Goal: Information Seeking & Learning: Learn about a topic

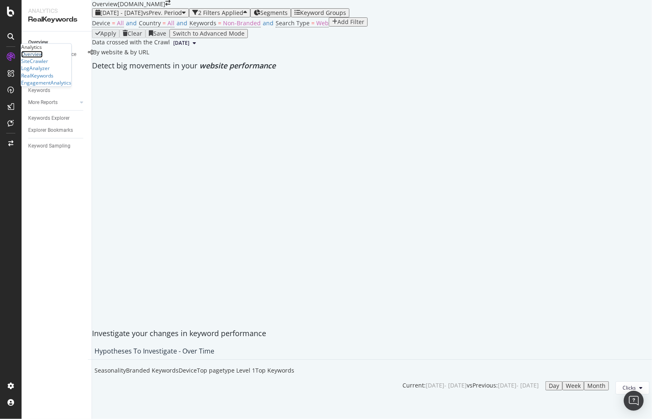
click at [39, 58] on div "Overview" at bounding box center [32, 54] width 22 height 7
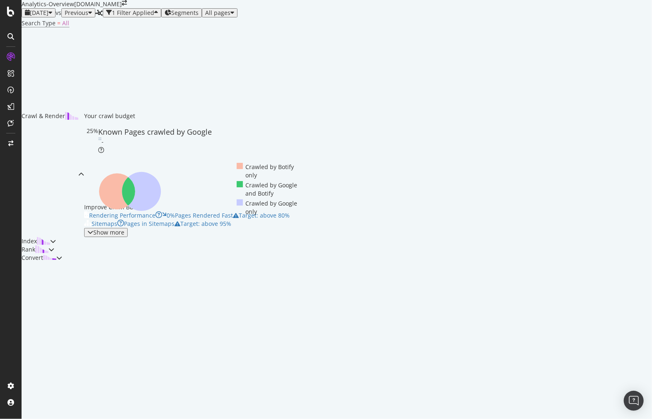
click at [48, 17] on span "[DATE]" at bounding box center [39, 13] width 19 height 8
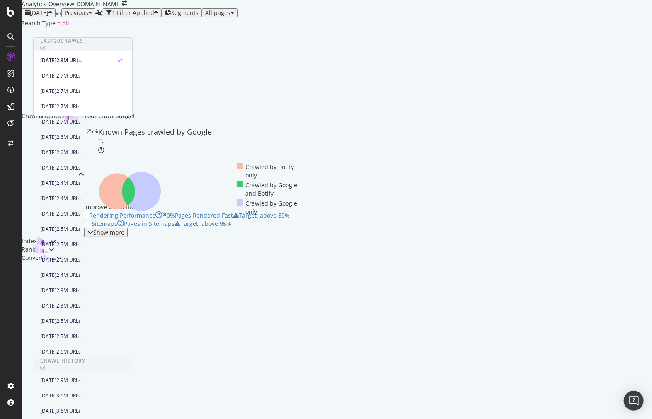
click at [48, 17] on span "[DATE]" at bounding box center [39, 13] width 19 height 8
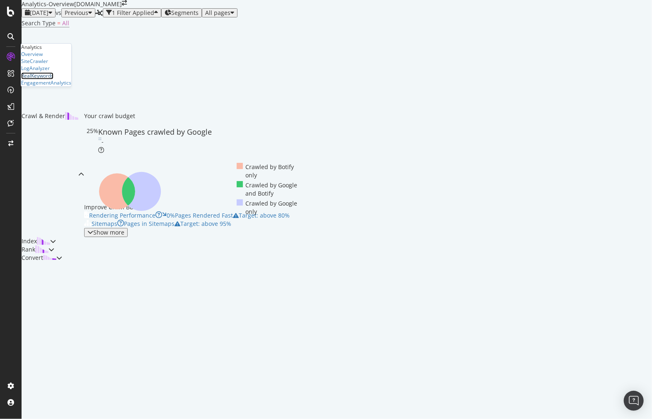
click at [53, 79] on div "RealKeywords" at bounding box center [37, 75] width 32 height 7
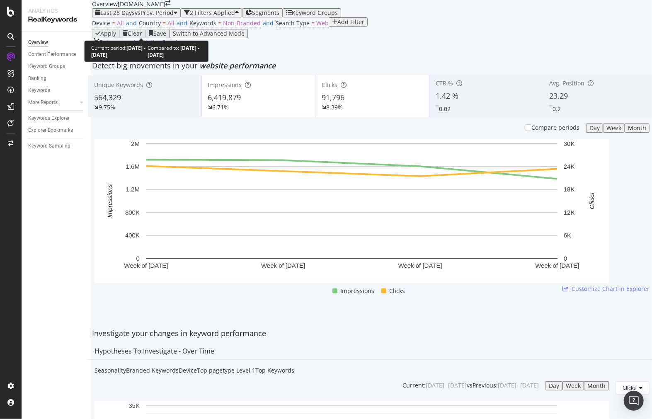
click at [163, 17] on span "vs Prev. Period" at bounding box center [154, 13] width 39 height 8
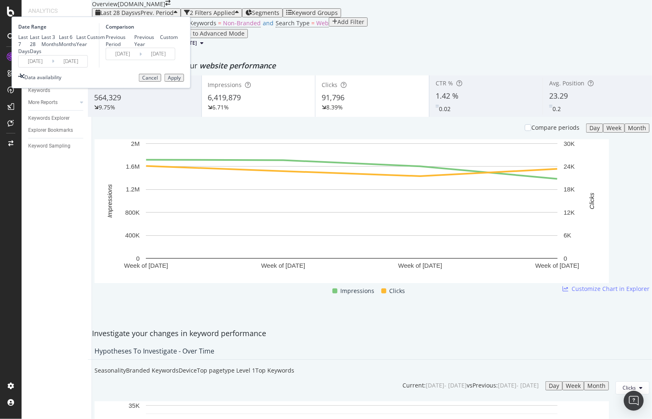
click at [105, 55] on div "Last 7 Days Last 28 Days Last 3 Months Last 6 Months Last Year Custom" at bounding box center [61, 44] width 87 height 21
click at [52, 67] on input "2025/08/18" at bounding box center [35, 62] width 33 height 12
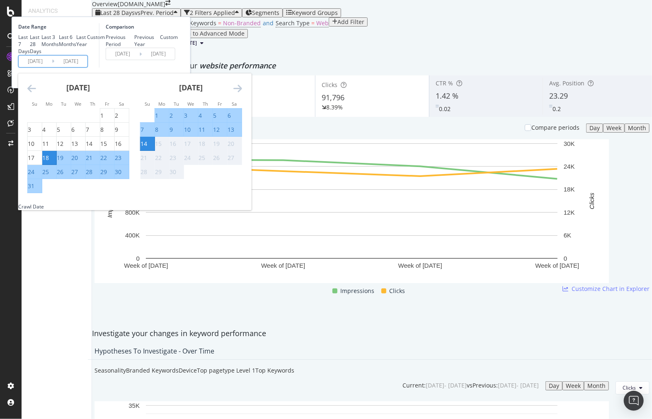
click at [144, 134] on div "7" at bounding box center [142, 130] width 3 height 8
type input "2025/09/07"
type input "2025/08/30"
type input "2025/09/06"
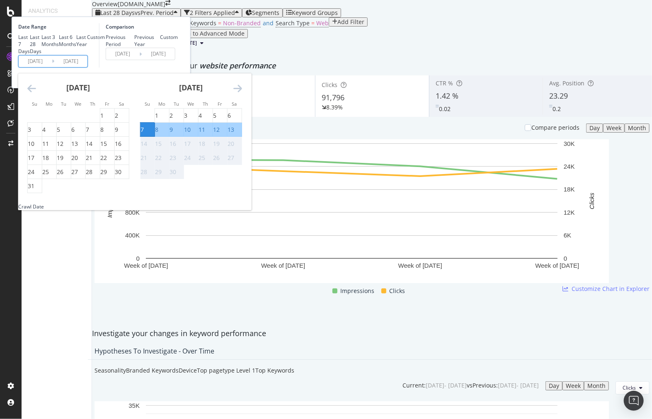
click at [234, 134] on div "13" at bounding box center [231, 130] width 7 height 8
type input "2025/09/13"
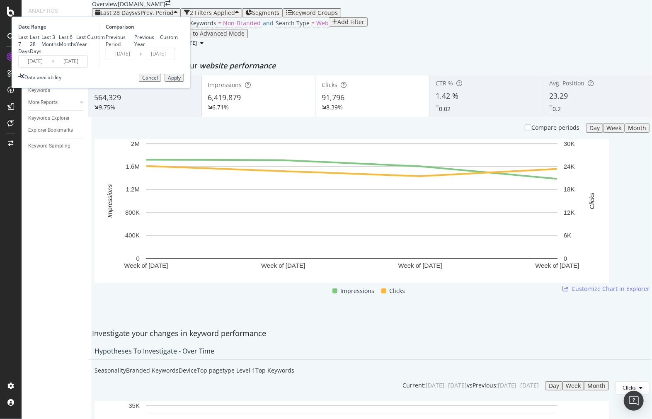
click at [160, 48] on div "Previous Year" at bounding box center [147, 41] width 26 height 14
type input "2024/09/08"
type input "2024/09/14"
click at [135, 48] on div "Previous Period" at bounding box center [120, 41] width 29 height 14
type input "2025/08/31"
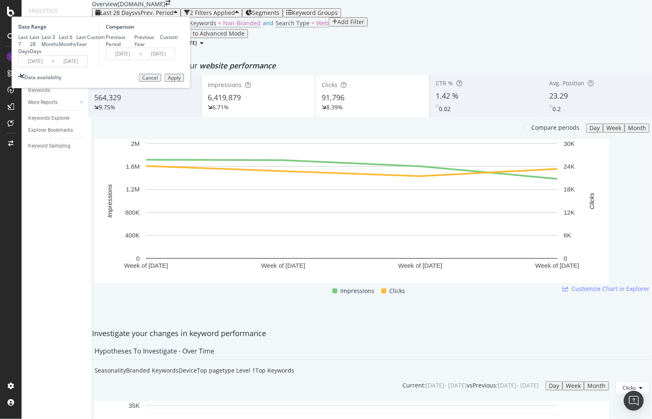
type input "2025/09/06"
click at [139, 60] on input "2025/08/31" at bounding box center [122, 54] width 33 height 12
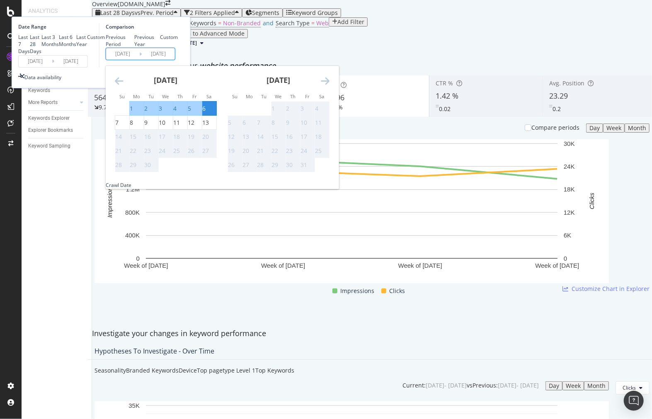
click at [191, 79] on div "Date Range Last 7 Days Last 28 Days Last 3 Months Last 6 Months Last Year Custo…" at bounding box center [101, 53] width 179 height 72
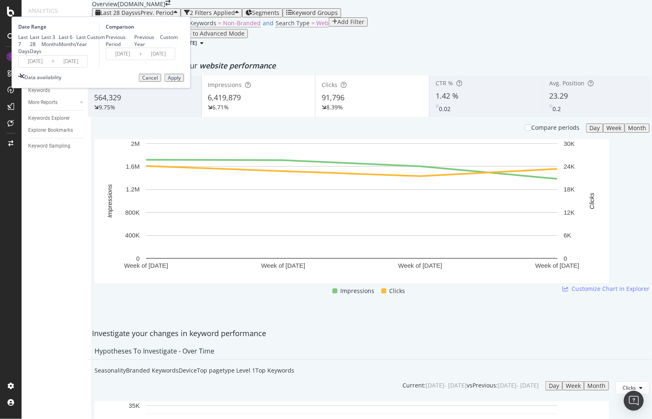
click at [181, 81] on div "Apply" at bounding box center [174, 78] width 13 height 6
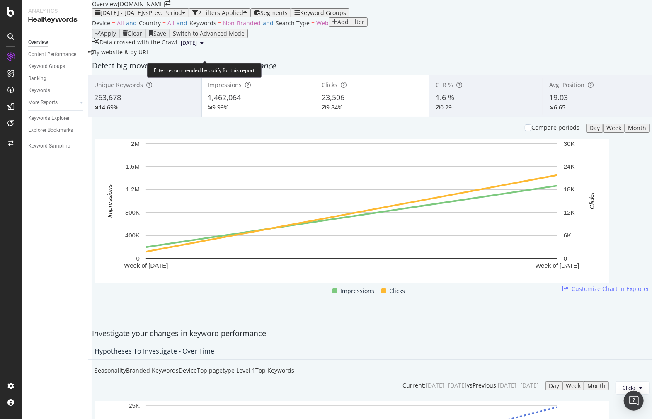
click at [223, 27] on span "Non-Branded" at bounding box center [242, 23] width 38 height 8
click at [224, 61] on span "Non-Branded" at bounding box center [208, 56] width 31 height 7
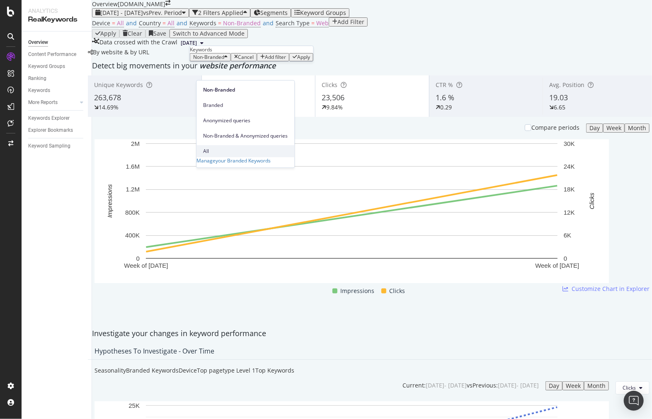
click at [278, 148] on span "All" at bounding box center [245, 151] width 85 height 7
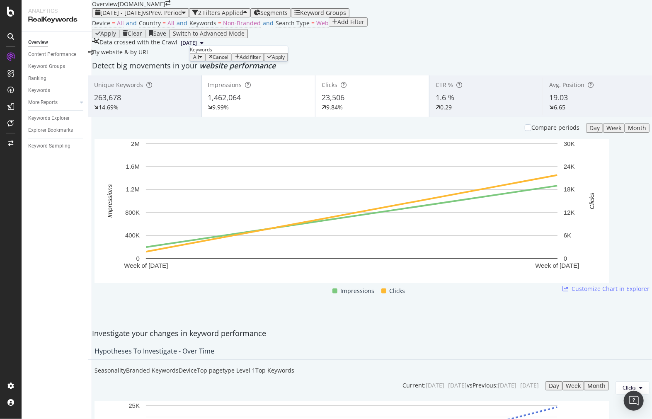
click at [285, 60] on div "Apply" at bounding box center [278, 57] width 13 height 6
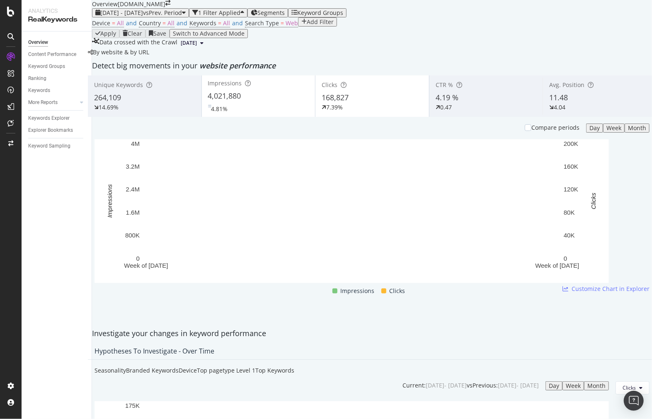
scroll to position [737, 0]
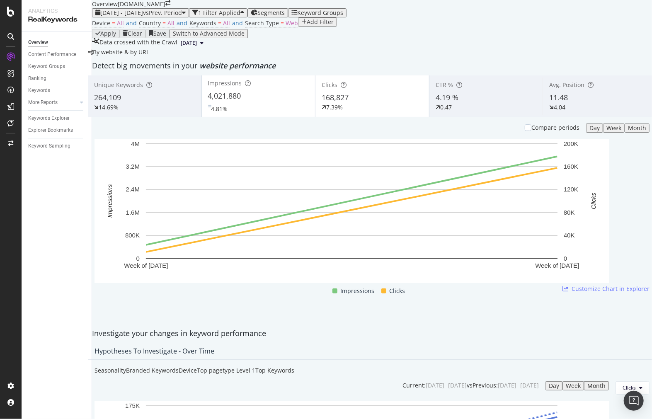
click at [285, 16] on div "Segments" at bounding box center [268, 13] width 34 height 7
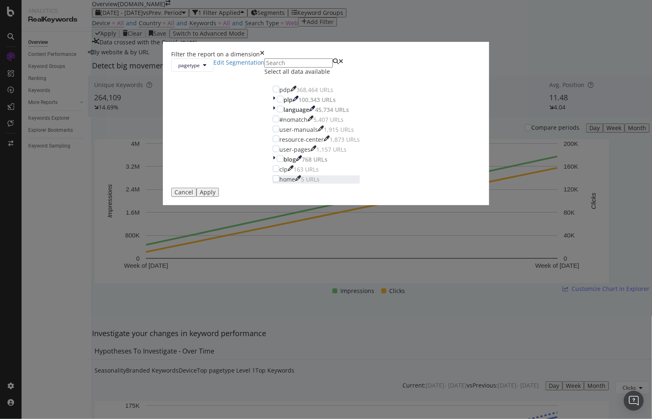
drag, startPoint x: 264, startPoint y: 284, endPoint x: 269, endPoint y: 285, distance: 5.9
click at [279, 175] on div "modal" at bounding box center [279, 175] width 0 height 0
click at [219, 197] on button "Apply" at bounding box center [207, 192] width 22 height 9
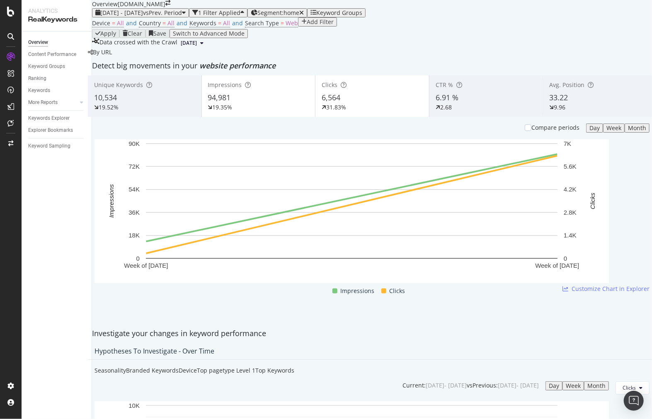
click at [247, 17] on button "1 Filter Applied" at bounding box center [218, 12] width 58 height 9
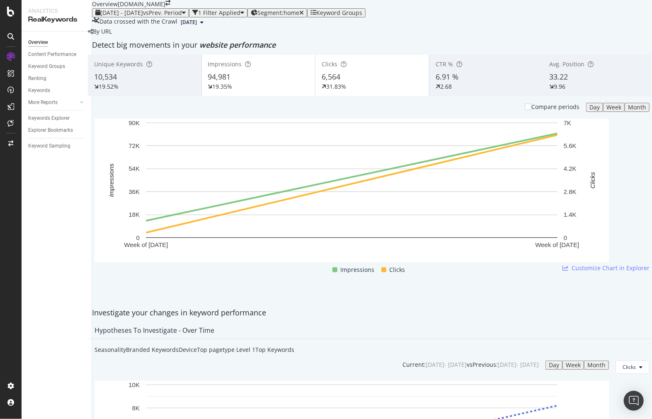
click at [244, 16] on div "1 Filter Applied" at bounding box center [218, 13] width 52 height 7
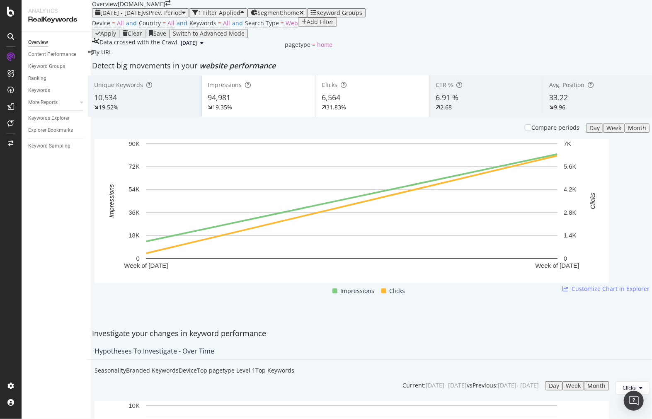
click at [257, 16] on icon "button" at bounding box center [254, 13] width 7 height 7
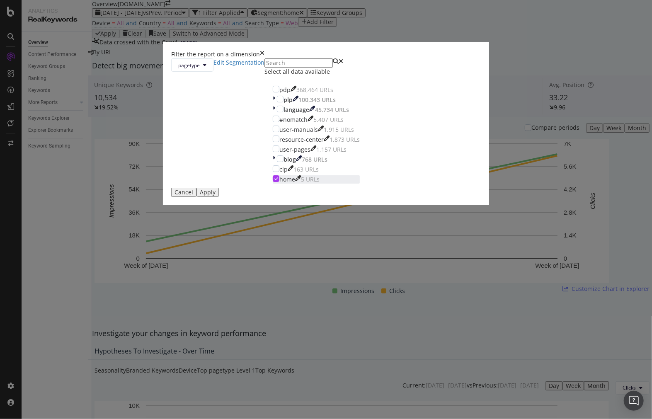
click at [273, 184] on div "modal" at bounding box center [273, 179] width 0 height 8
click at [277, 102] on div "modal" at bounding box center [280, 99] width 7 height 7
click at [216, 196] on div "Apply" at bounding box center [208, 192] width 16 height 7
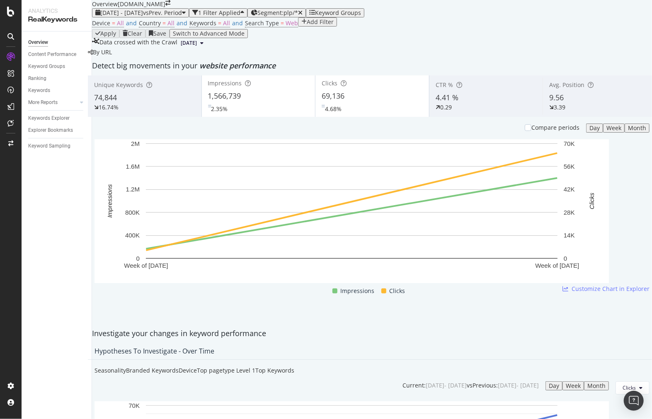
click at [390, 29] on div "Device = All and Country = All and Keywords = All and Search Type = Web Add Fil…" at bounding box center [372, 23] width 560 height 12
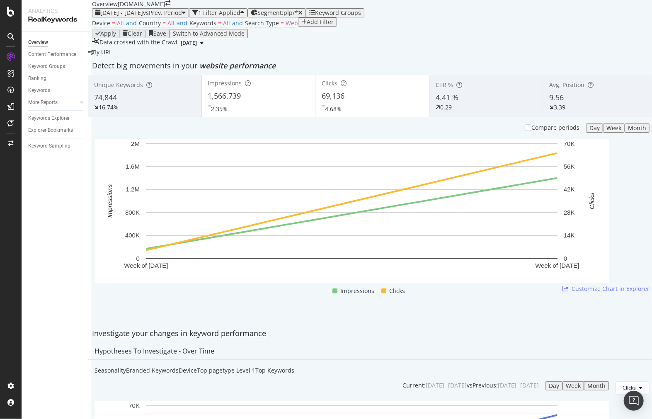
scroll to position [921, 0]
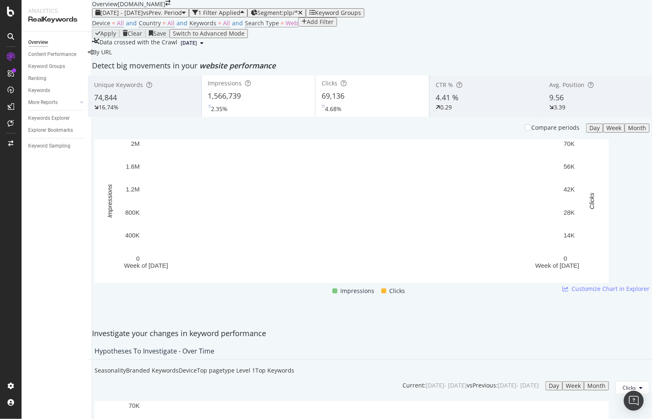
scroll to position [737, 0]
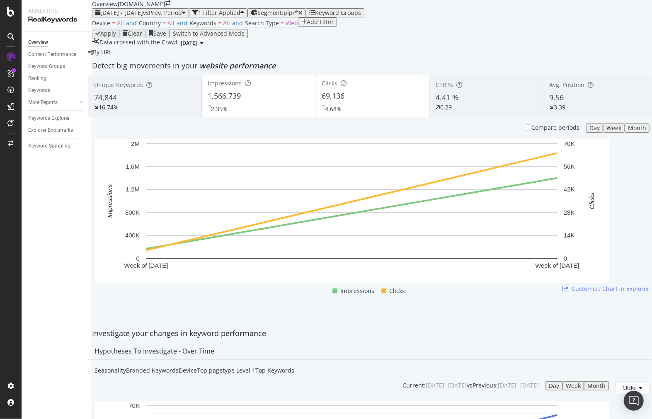
scroll to position [691, 0]
click at [298, 17] on span "Segment: plp/*" at bounding box center [277, 13] width 41 height 8
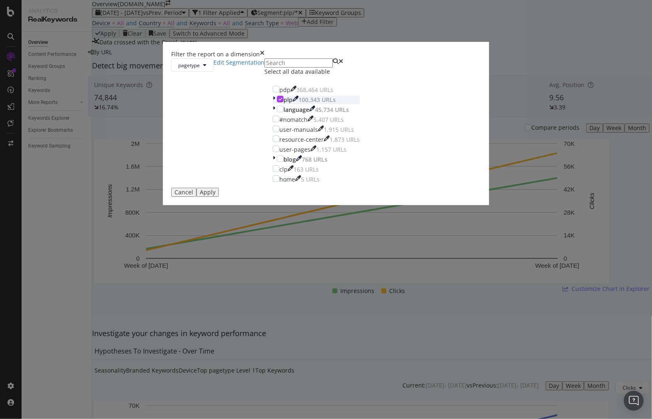
click at [277, 102] on div "modal" at bounding box center [280, 99] width 7 height 7
click at [277, 162] on div "modal" at bounding box center [280, 158] width 7 height 7
click at [273, 142] on div "modal" at bounding box center [276, 139] width 7 height 7
click at [216, 196] on div "Apply" at bounding box center [208, 192] width 16 height 7
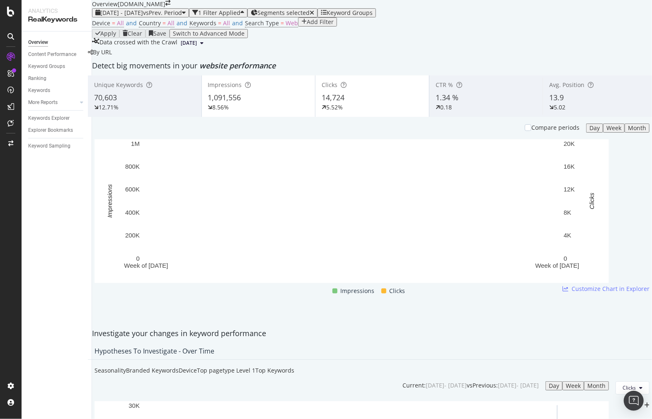
scroll to position [645, 0]
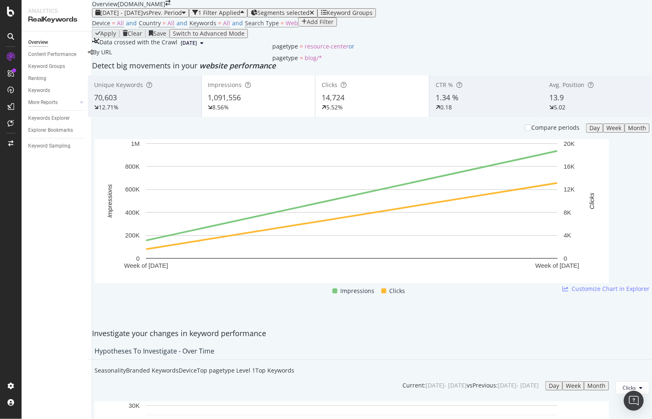
click at [310, 17] on span "Segments selected" at bounding box center [283, 13] width 52 height 8
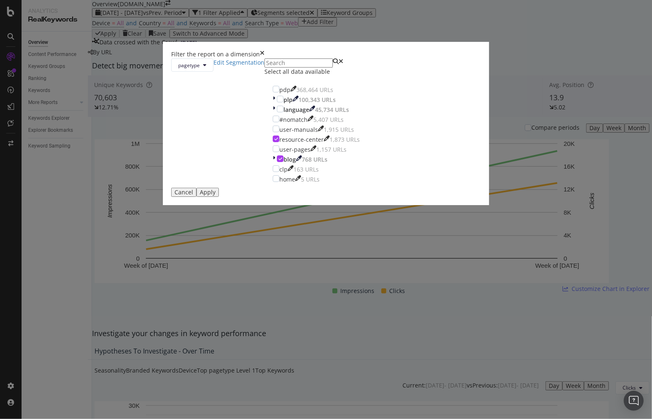
click at [273, 184] on div "pdp 368,464 URLs plp 100,343 URLs language 45,734 URLs #nomatch 5,407 URLs user…" at bounding box center [316, 135] width 87 height 98
click at [274, 141] on icon "modal" at bounding box center [276, 139] width 4 height 4
click at [277, 102] on div "modal" at bounding box center [280, 99] width 7 height 7
click at [216, 196] on div "Apply" at bounding box center [208, 192] width 16 height 7
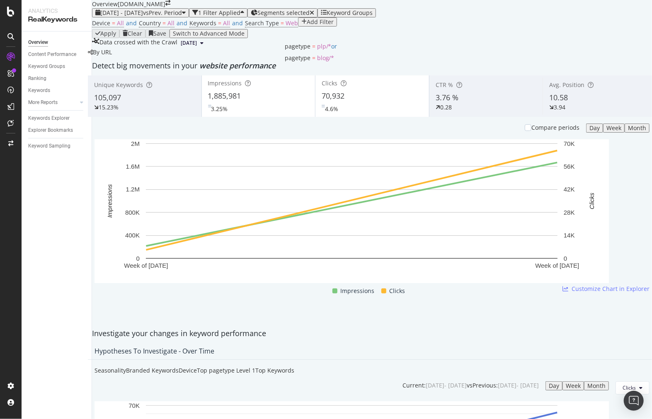
click at [257, 16] on icon "button" at bounding box center [254, 13] width 7 height 7
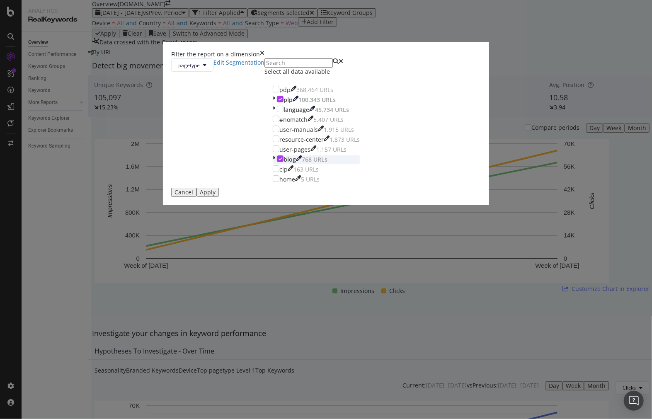
click at [273, 164] on div "modal" at bounding box center [275, 159] width 4 height 8
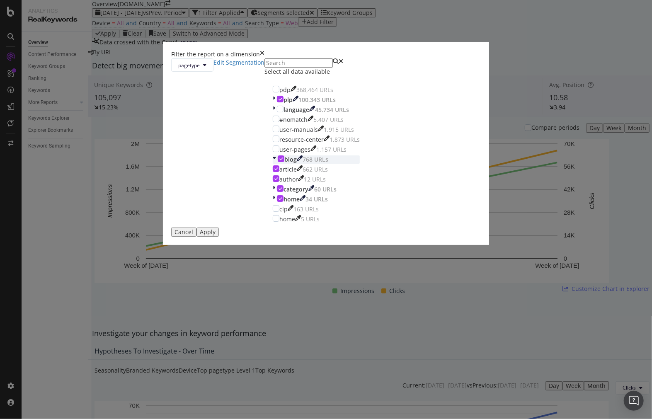
drag, startPoint x: 248, startPoint y: 243, endPoint x: 311, endPoint y: 266, distance: 67.5
click at [273, 164] on div "modal" at bounding box center [275, 159] width 5 height 8
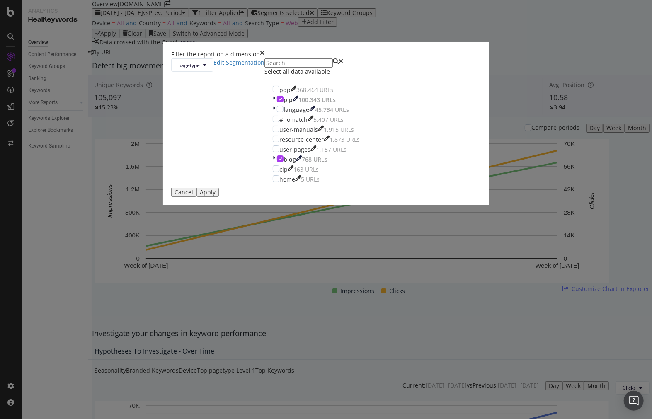
click at [216, 196] on div "Apply" at bounding box center [208, 192] width 16 height 7
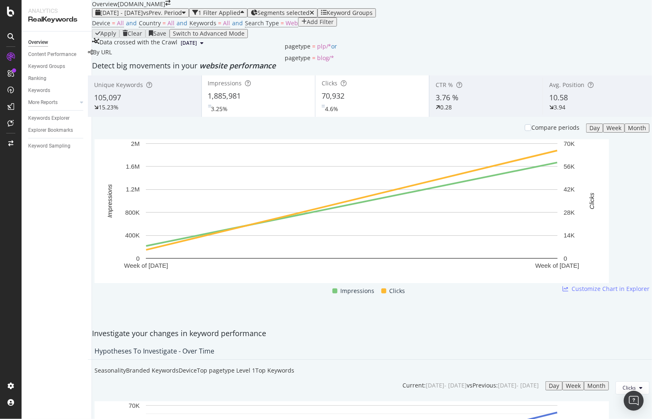
click at [310, 17] on span "Segments selected" at bounding box center [283, 13] width 52 height 8
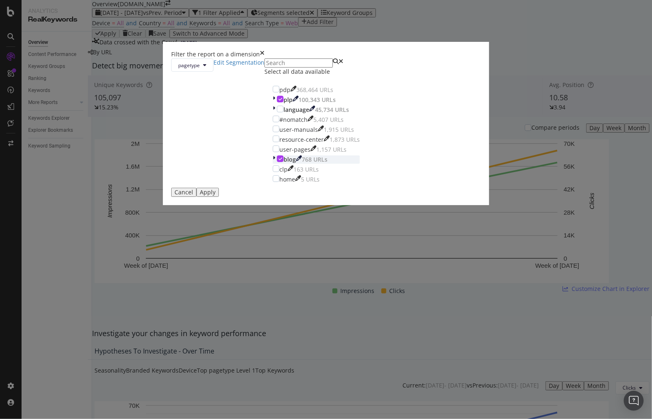
click at [279, 161] on icon "modal" at bounding box center [281, 159] width 4 height 4
click at [216, 196] on div "Apply" at bounding box center [208, 192] width 16 height 7
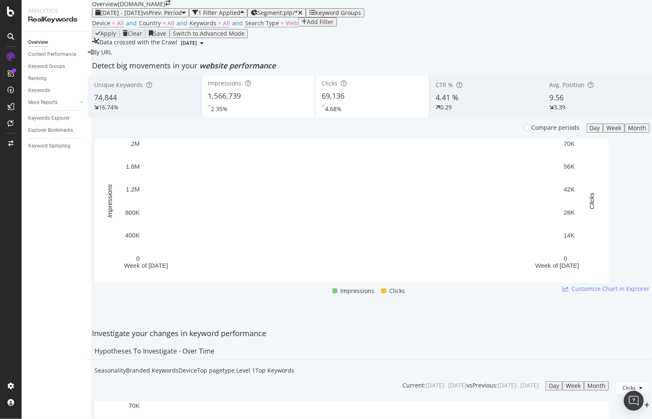
scroll to position [138, 0]
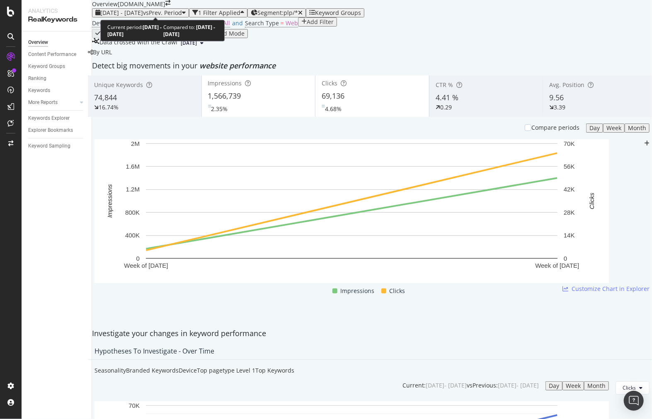
click at [143, 9] on span "2025 Sep. 7th - Sep. 13th" at bounding box center [121, 13] width 43 height 8
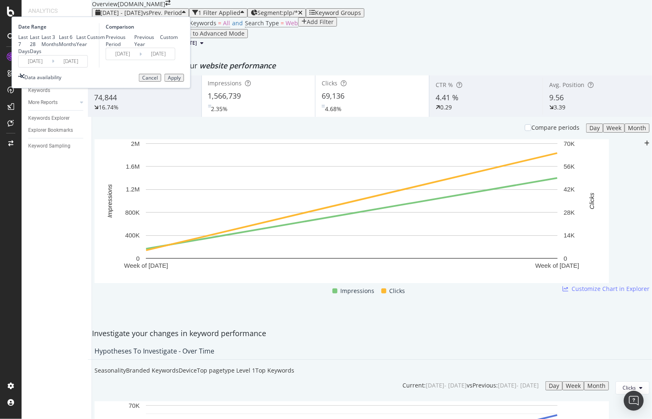
click at [160, 48] on div "Previous Year" at bounding box center [147, 41] width 26 height 14
type input "2024/09/08"
type input "2024/09/14"
click at [181, 81] on div "Apply" at bounding box center [174, 78] width 13 height 6
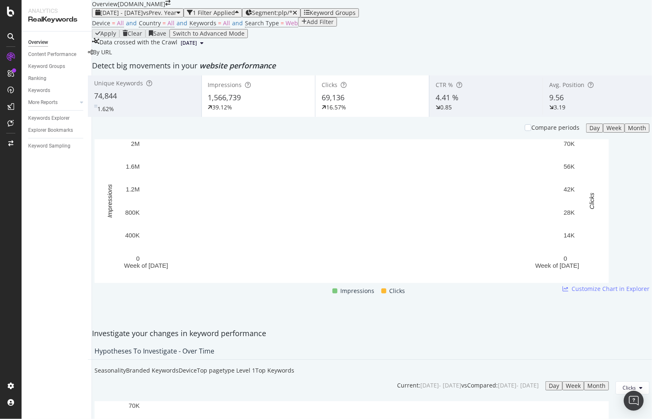
scroll to position [737, 0]
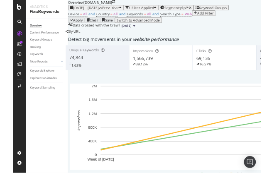
scroll to position [797, 0]
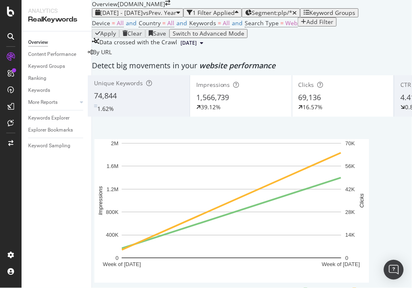
drag, startPoint x: 429, startPoint y: 247, endPoint x: 462, endPoint y: 496, distance: 250.8
click at [412, 288] on html "Analytics RealKeywords Overview Content Performance Keyword Groups Ranking Keyw…" at bounding box center [206, 144] width 412 height 288
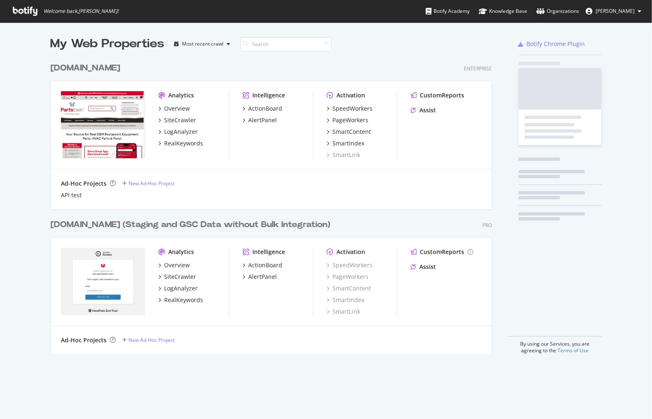
scroll to position [295, 441]
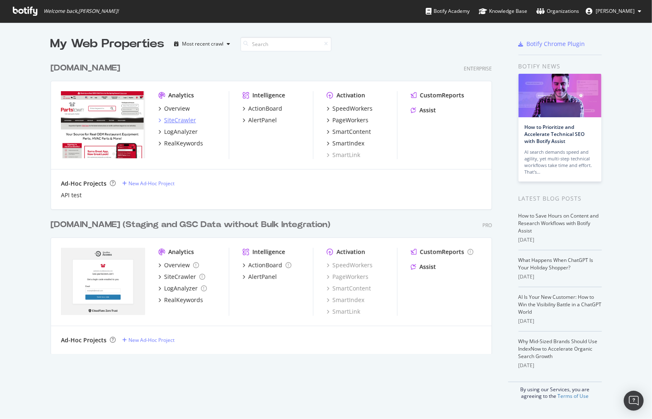
click at [177, 117] on div "SiteCrawler" at bounding box center [180, 120] width 32 height 8
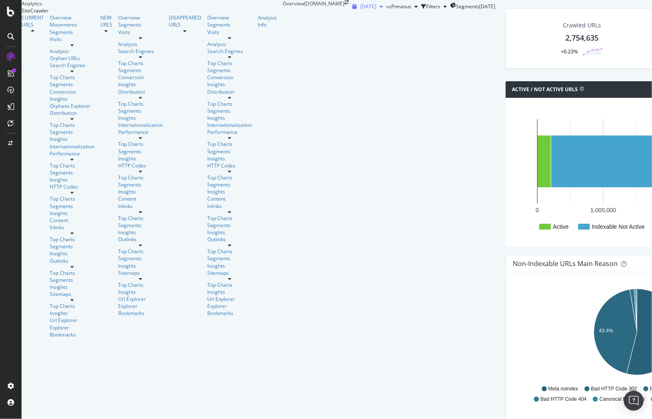
click at [360, 10] on span "[DATE]" at bounding box center [368, 6] width 16 height 7
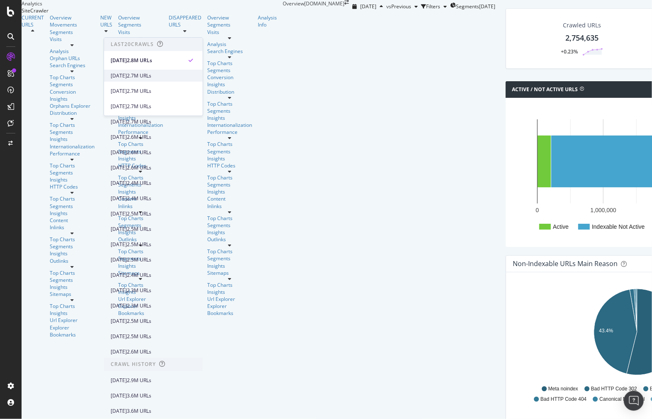
click at [151, 75] on div "2.7M URLs" at bounding box center [139, 75] width 24 height 7
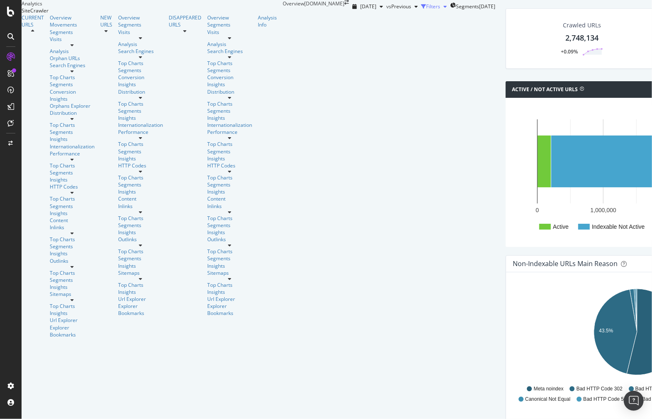
click at [440, 9] on div "button" at bounding box center [445, 6] width 10 height 5
click at [450, 10] on icon "button" at bounding box center [453, 6] width 6 height 7
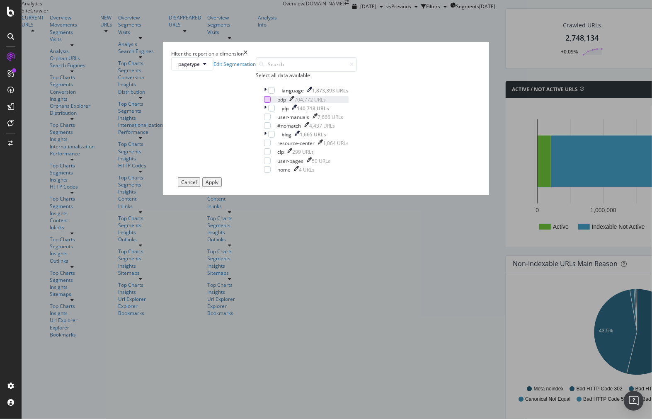
click at [264, 103] on div "modal" at bounding box center [267, 99] width 7 height 7
click at [218, 186] on div "Apply" at bounding box center [212, 182] width 13 height 7
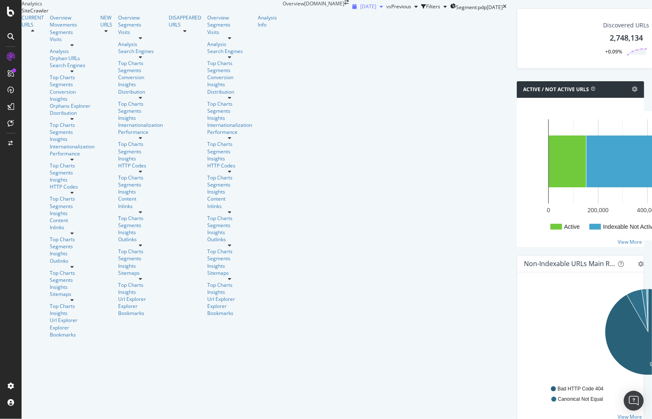
click at [349, 13] on div "[DATE]" at bounding box center [367, 6] width 37 height 12
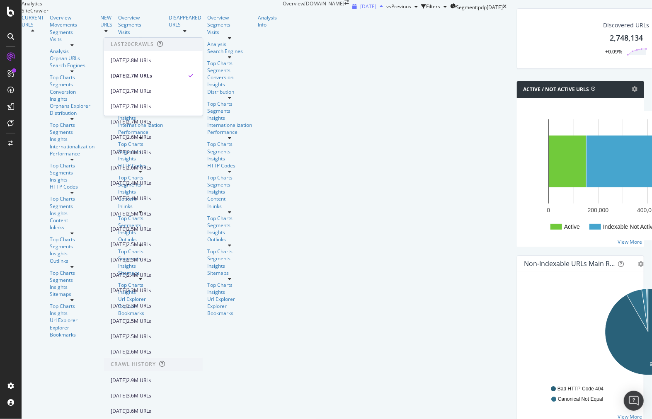
click at [349, 13] on div "[DATE]" at bounding box center [367, 6] width 37 height 12
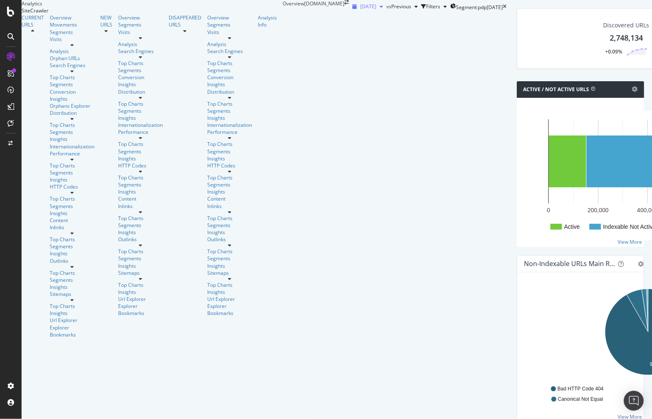
click at [349, 13] on div "[DATE]" at bounding box center [367, 6] width 37 height 12
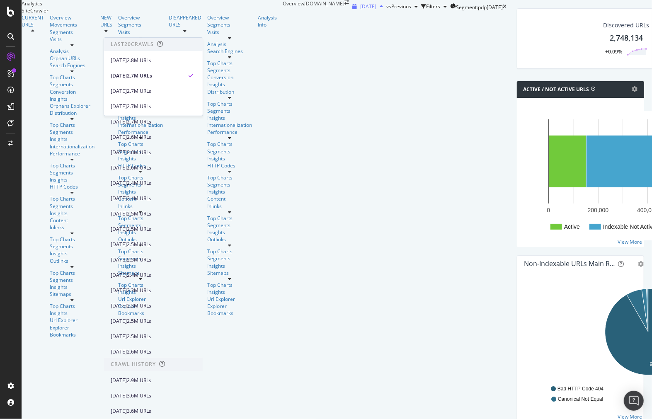
click at [349, 13] on div "[DATE]" at bounding box center [367, 6] width 37 height 12
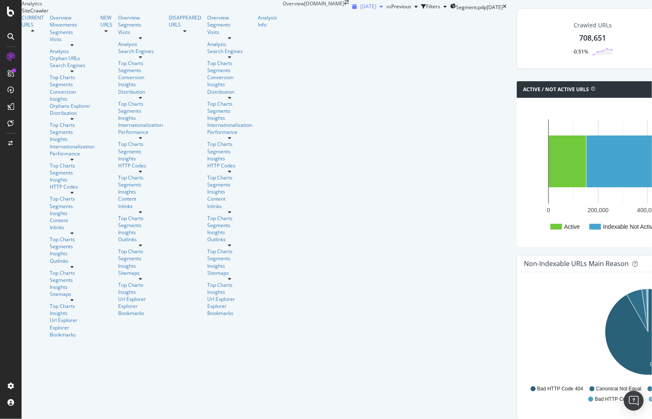
click at [360, 10] on span "[DATE]" at bounding box center [368, 6] width 16 height 7
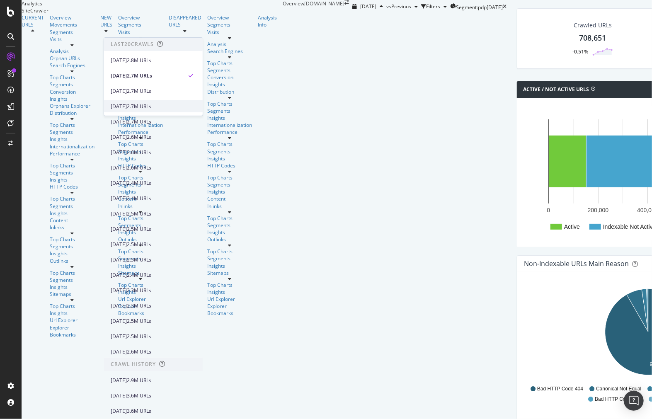
click at [151, 104] on div "2.7M URLs" at bounding box center [139, 106] width 24 height 7
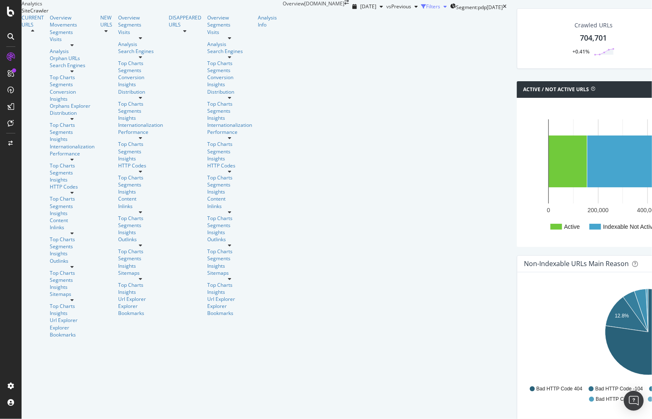
click at [426, 10] on div "Filters" at bounding box center [433, 6] width 14 height 7
click at [421, 9] on div "button" at bounding box center [423, 6] width 5 height 5
click at [360, 10] on span "[DATE]" at bounding box center [368, 6] width 16 height 7
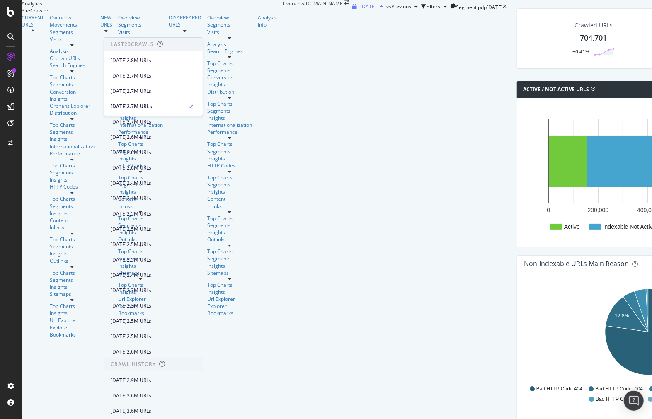
click at [360, 10] on span "[DATE]" at bounding box center [368, 6] width 16 height 7
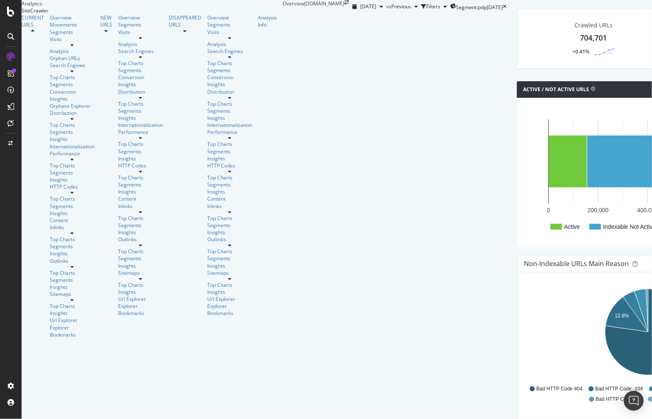
click at [74, 74] on icon at bounding box center [71, 71] width 3 height 5
click at [74, 116] on icon at bounding box center [71, 118] width 3 height 5
click at [74, 157] on icon at bounding box center [71, 159] width 3 height 5
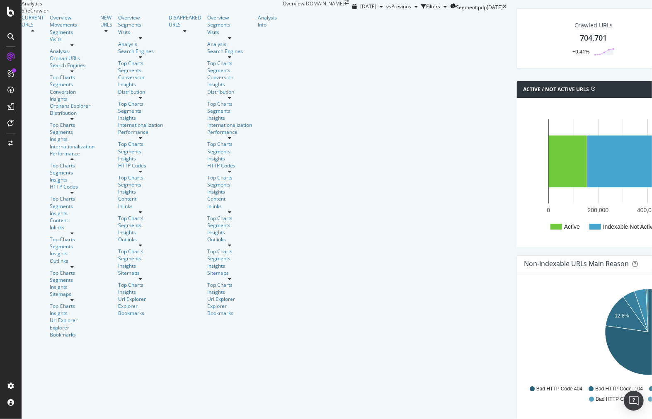
click at [74, 157] on icon at bounding box center [71, 159] width 3 height 5
click at [81, 190] on div at bounding box center [72, 192] width 45 height 5
click at [380, 9] on icon "button" at bounding box center [381, 6] width 3 height 5
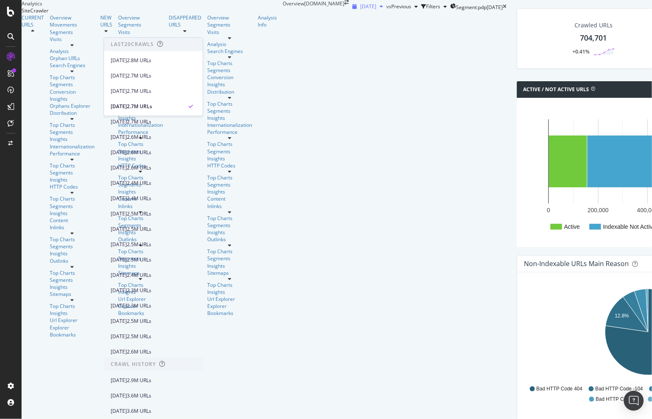
click at [380, 9] on icon "button" at bounding box center [381, 6] width 3 height 5
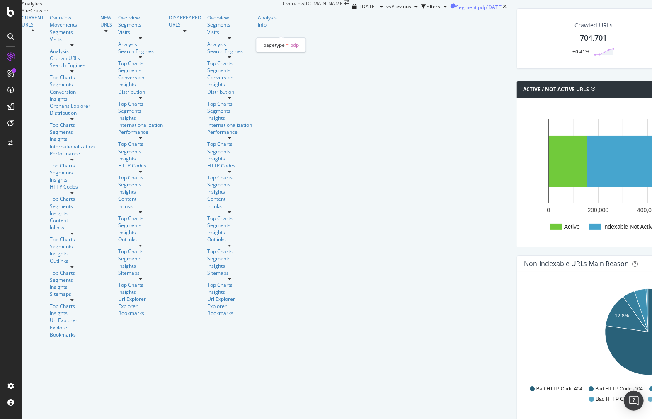
click at [456, 11] on span "Segment: pdp" at bounding box center [471, 7] width 31 height 7
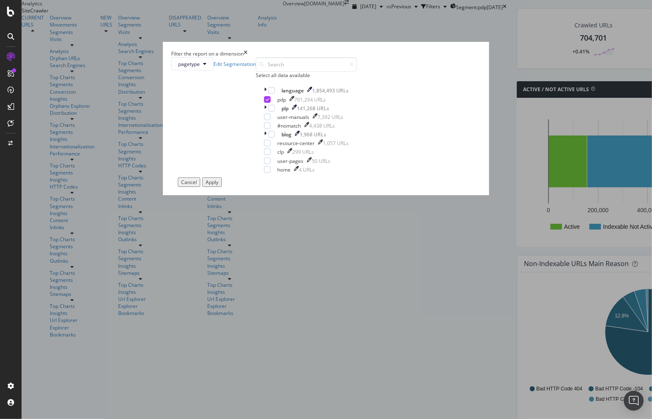
click at [189, 131] on div "Filter the report on a dimension pagetype Edit Segmentation Select all data ava…" at bounding box center [326, 209] width 652 height 419
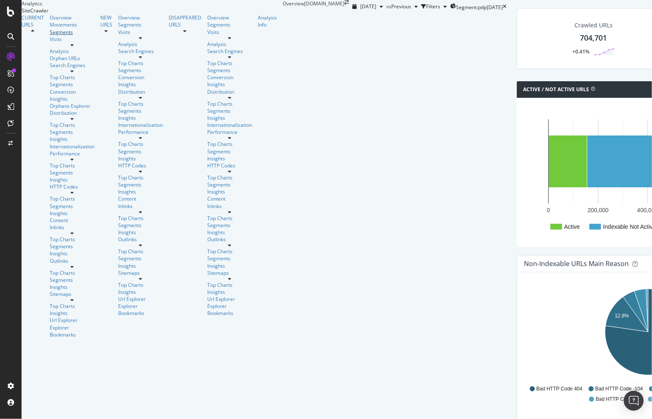
click at [50, 36] on div "Segments" at bounding box center [72, 32] width 45 height 7
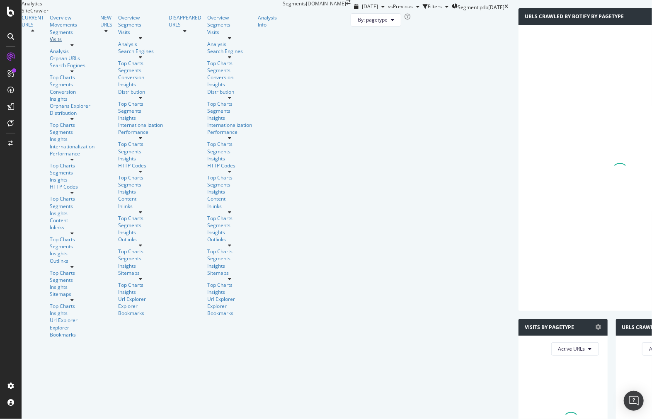
click at [50, 43] on div "Visits" at bounding box center [72, 39] width 45 height 7
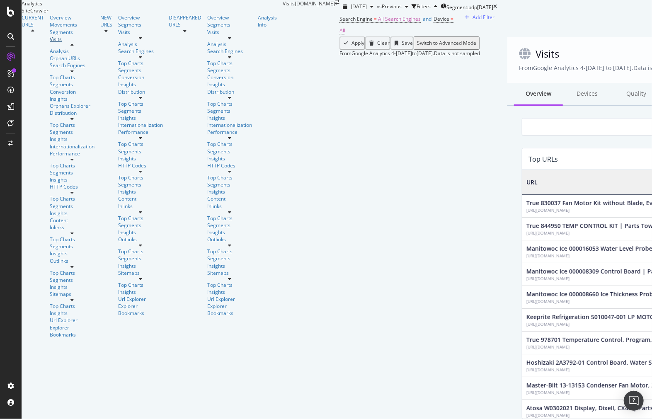
scroll to position [242, 516]
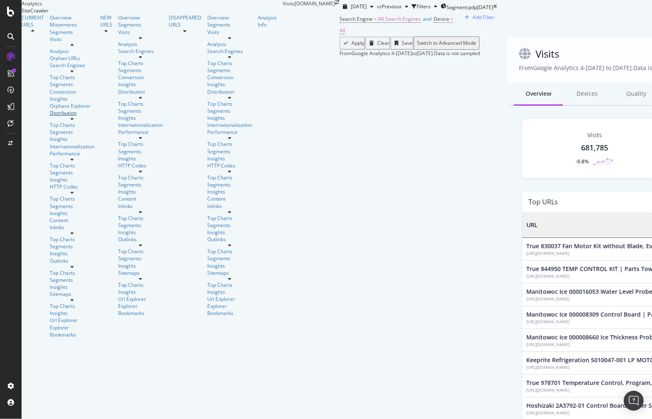
click at [57, 116] on link "Distribution" at bounding box center [72, 112] width 45 height 7
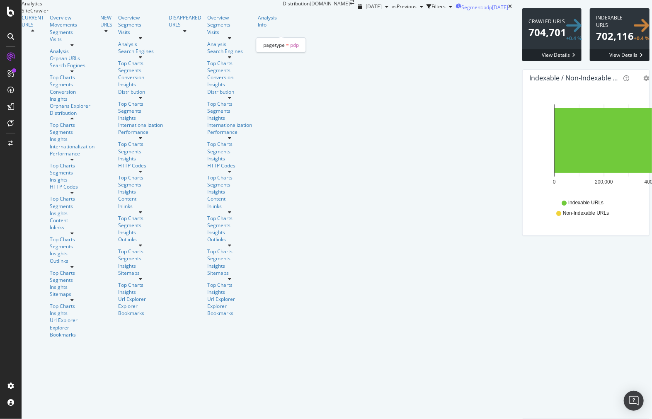
click at [461, 11] on span "Segment: pdp" at bounding box center [476, 7] width 31 height 7
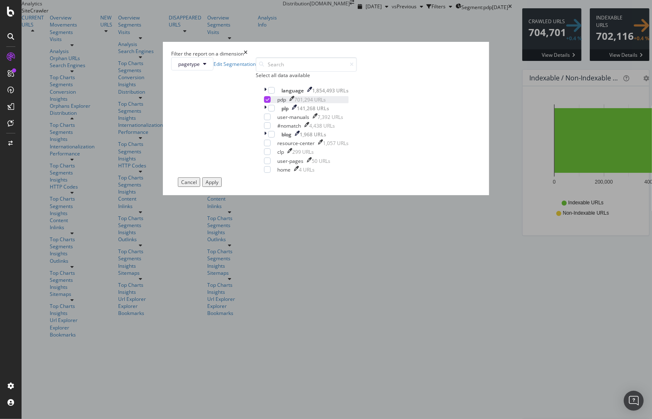
click at [264, 103] on div "modal" at bounding box center [267, 99] width 7 height 7
click at [264, 94] on div "language 1,854,493 URLs" at bounding box center [306, 90] width 85 height 7
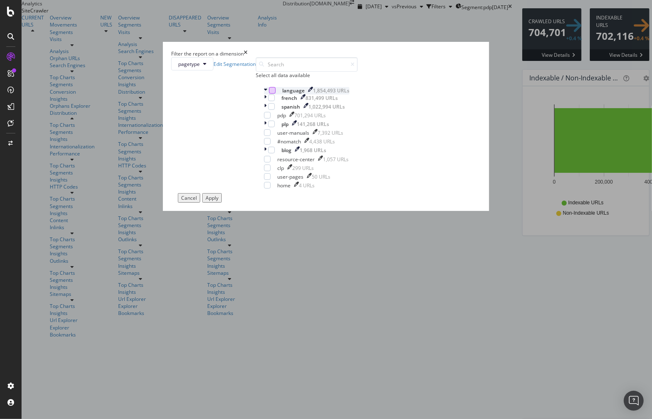
click at [269, 94] on div "modal" at bounding box center [272, 90] width 7 height 7
click at [218, 201] on div "Apply" at bounding box center [212, 197] width 13 height 7
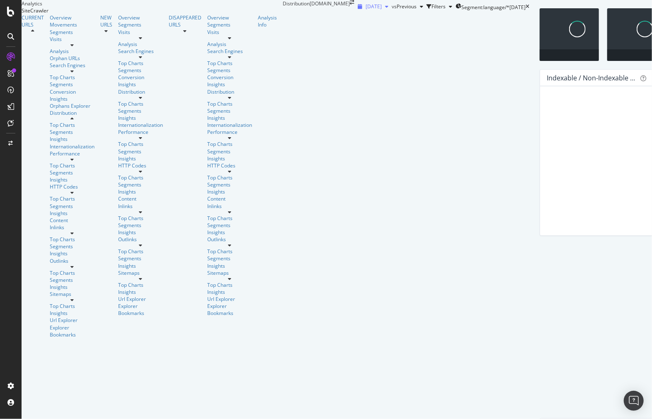
click at [354, 13] on div "[DATE]" at bounding box center [372, 6] width 37 height 12
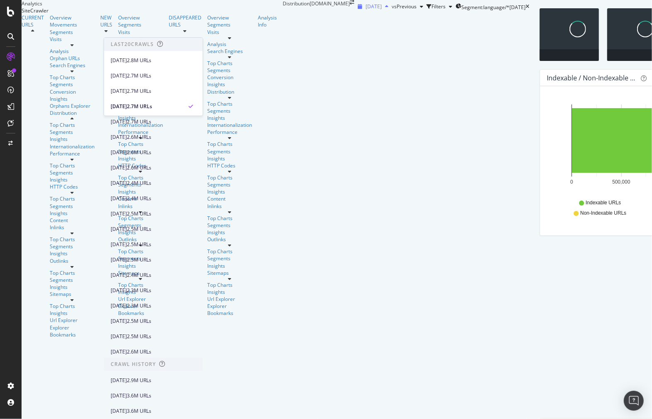
click at [366, 10] on span "[DATE]" at bounding box center [374, 6] width 16 height 7
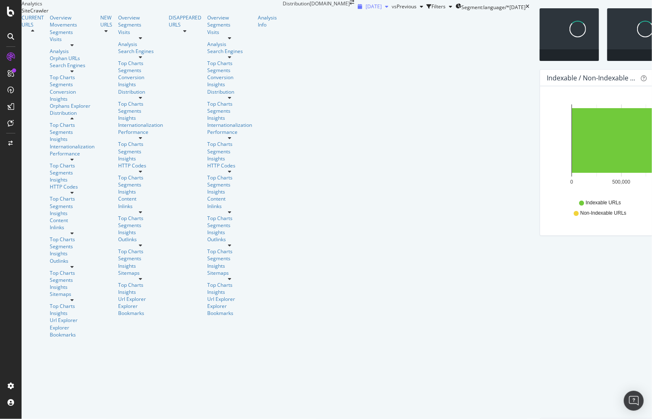
click at [366, 10] on span "[DATE]" at bounding box center [374, 6] width 16 height 7
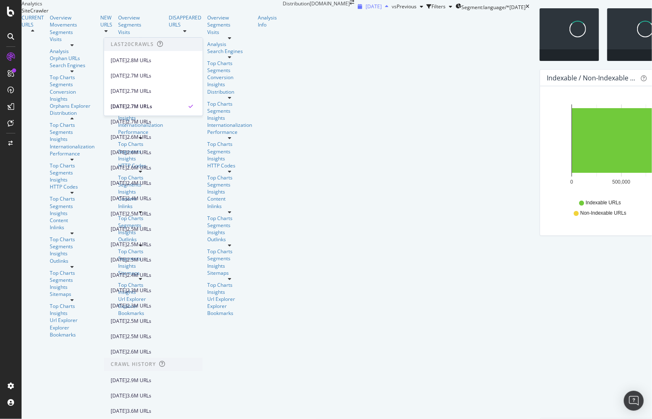
click at [366, 10] on span "[DATE]" at bounding box center [374, 6] width 16 height 7
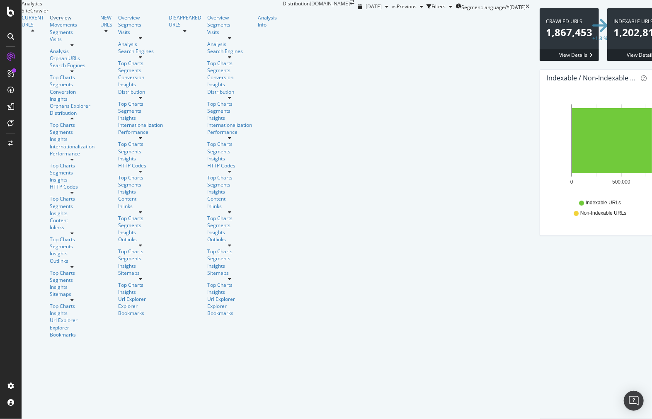
click at [51, 21] on link "Overview" at bounding box center [72, 17] width 45 height 7
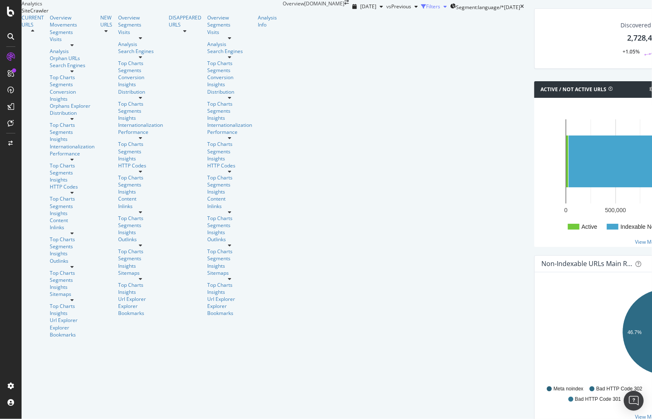
click at [426, 10] on div "Filters" at bounding box center [433, 6] width 14 height 7
click at [351, 20] on div "button" at bounding box center [356, 17] width 11 height 5
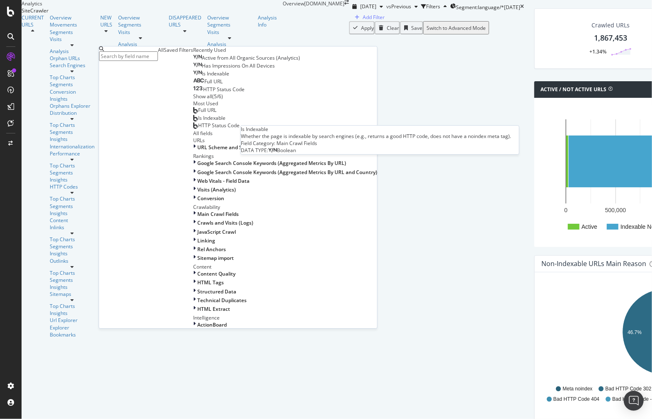
click at [193, 77] on div "Is Indexable" at bounding box center [211, 73] width 36 height 7
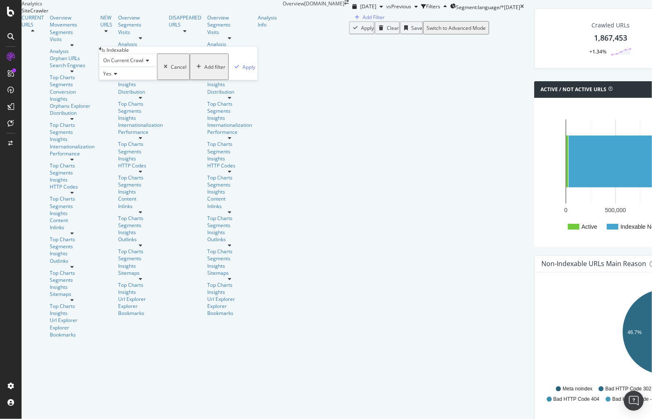
click at [197, 80] on div "On Current Crawl Yes Cancel Add filter Apply" at bounding box center [178, 66] width 159 height 27
click at [231, 80] on div "Apply" at bounding box center [243, 67] width 24 height 26
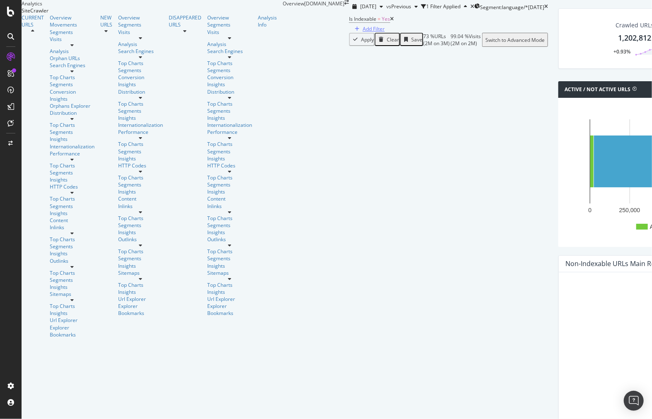
click at [363, 32] on div "Add Filter" at bounding box center [374, 28] width 22 height 7
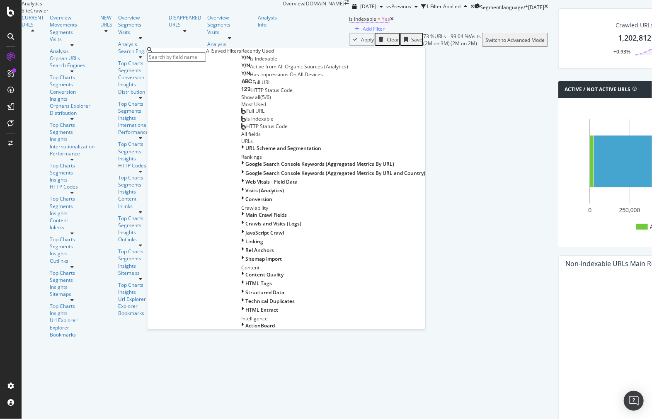
click at [382, 22] on span "Yes" at bounding box center [386, 18] width 8 height 7
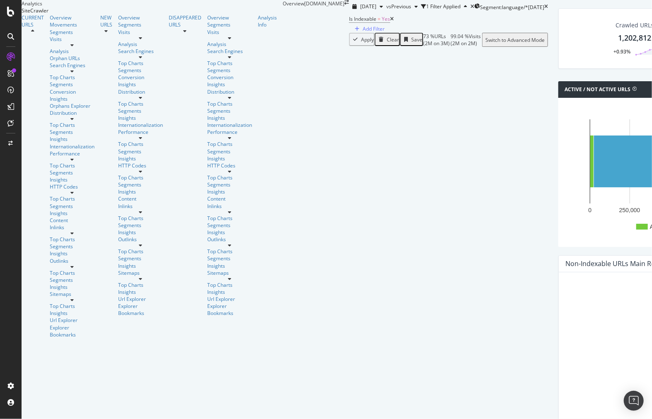
click at [349, 33] on div "Is Indexable = Yes Add Filter" at bounding box center [448, 22] width 199 height 19
click at [351, 32] on div "button" at bounding box center [356, 29] width 11 height 5
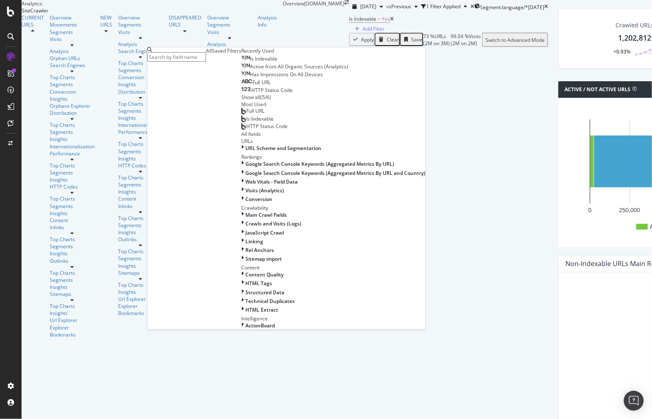
click at [390, 22] on icon at bounding box center [392, 19] width 4 height 5
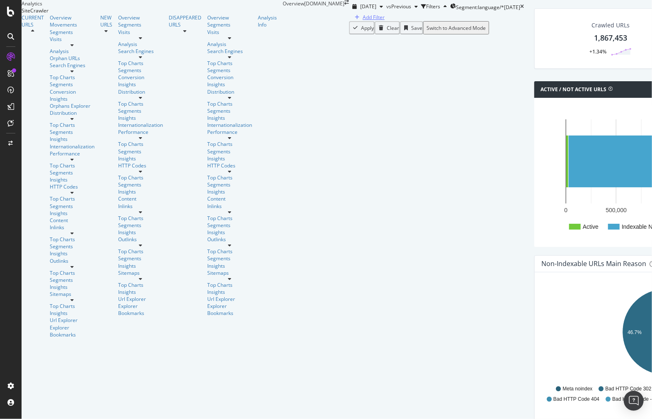
click at [363, 21] on div "Add Filter" at bounding box center [374, 17] width 22 height 7
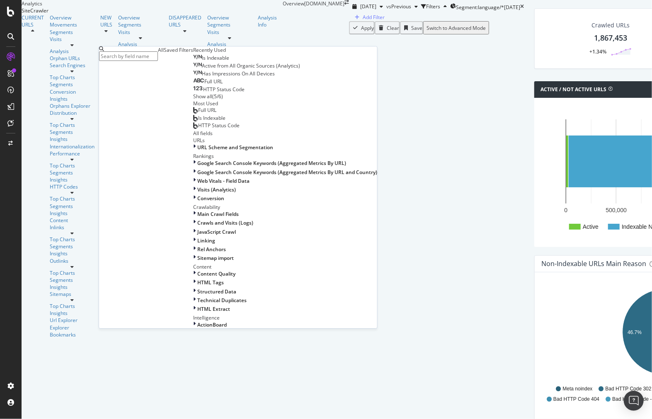
scroll to position [184, 0]
click at [349, 34] on div "Apply Clear Save Switch to Advanced Mode" at bounding box center [436, 27] width 175 height 13
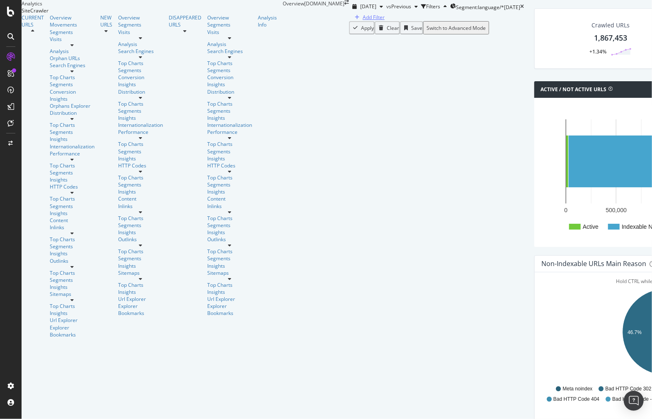
click at [349, 21] on div "Add Filter" at bounding box center [436, 17] width 175 height 8
click at [349, 21] on button "Add Filter" at bounding box center [368, 17] width 38 height 8
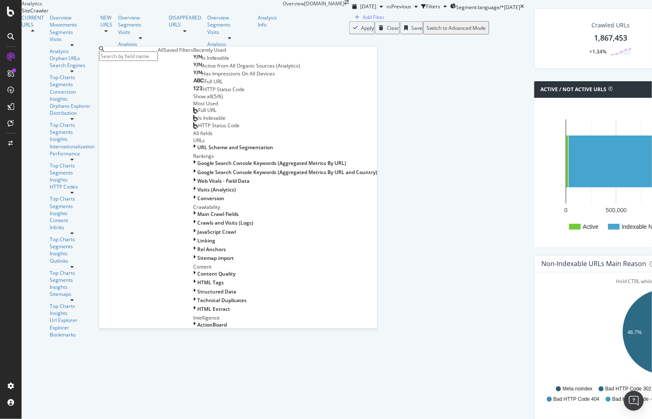
click at [216, 69] on div "Active from All Organic Sources (Analytics)" at bounding box center [246, 66] width 107 height 7
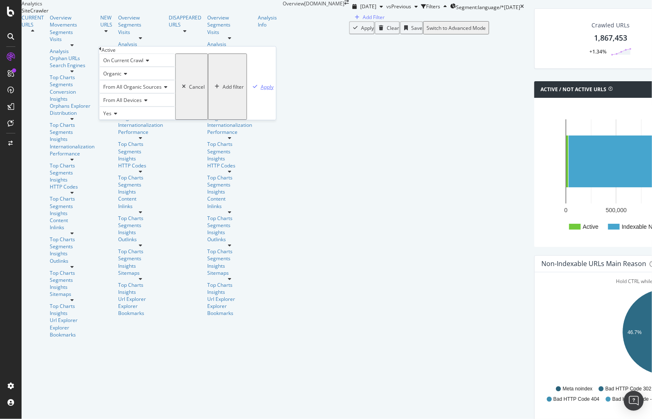
click at [261, 90] on div "Apply" at bounding box center [267, 86] width 13 height 7
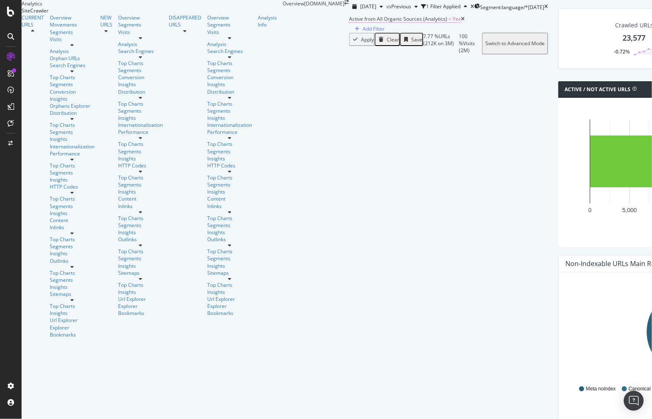
click at [349, 22] on span "Active from All Organic Sources (Analytics)" at bounding box center [398, 18] width 98 height 7
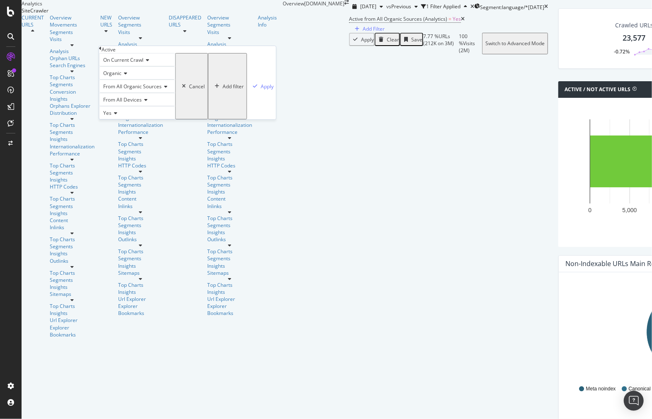
click at [127, 76] on icon at bounding box center [124, 73] width 6 height 5
click at [151, 90] on span "From All Organic Sources" at bounding box center [132, 86] width 58 height 7
click at [162, 90] on span "From All Organic Sources" at bounding box center [132, 86] width 58 height 7
click at [143, 106] on div "From All Devices" at bounding box center [137, 99] width 76 height 13
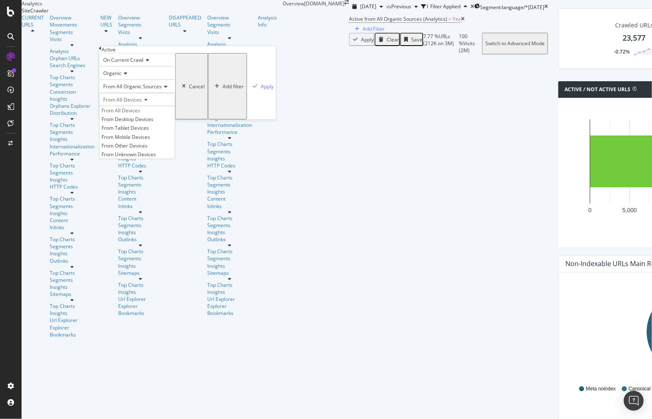
click at [173, 93] on div "From All Organic Sources" at bounding box center [137, 86] width 76 height 13
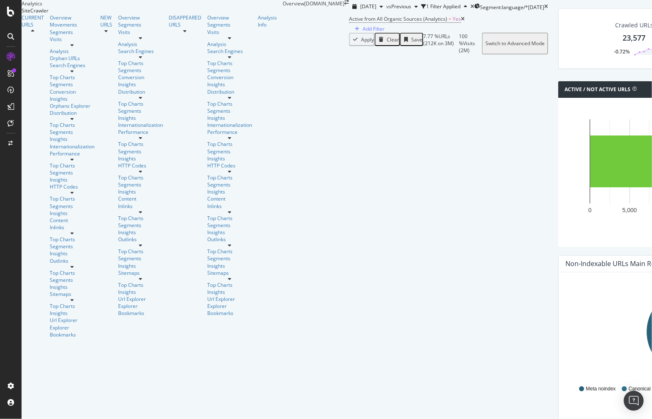
click at [349, 54] on div "Apply Clear Save 7.77 % URLs ( 212K on 3M ) 100 % Visits ( 2M ) Switch to Advan…" at bounding box center [448, 43] width 199 height 21
click at [480, 11] on span "Segment: language/*" at bounding box center [504, 7] width 48 height 7
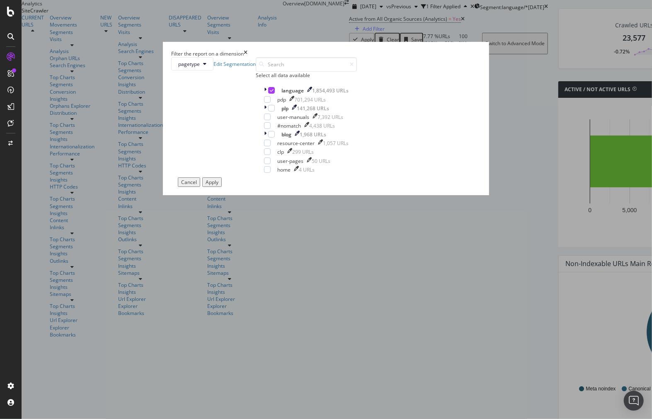
click at [196, 175] on div "Filter the report on a dimension pagetype Edit Segmentation Select all data ava…" at bounding box center [326, 209] width 652 height 419
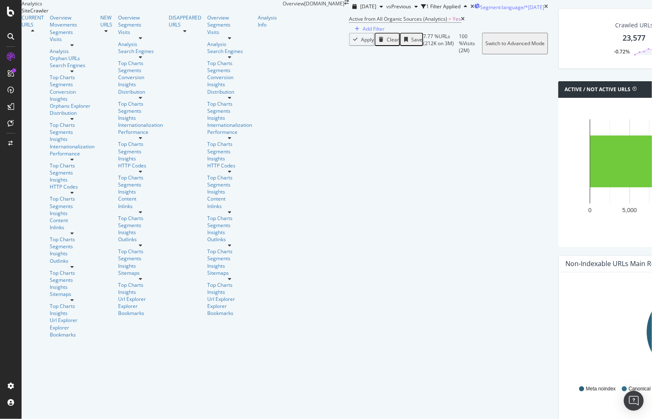
click at [528, 11] on div "[DATE]" at bounding box center [536, 7] width 16 height 7
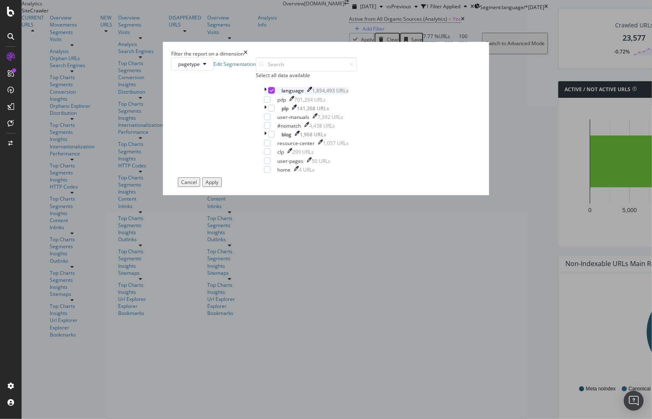
click at [270, 92] on icon "modal" at bounding box center [272, 90] width 4 height 4
click at [264, 103] on div "modal" at bounding box center [267, 99] width 7 height 7
click at [218, 186] on div "Apply" at bounding box center [212, 182] width 13 height 7
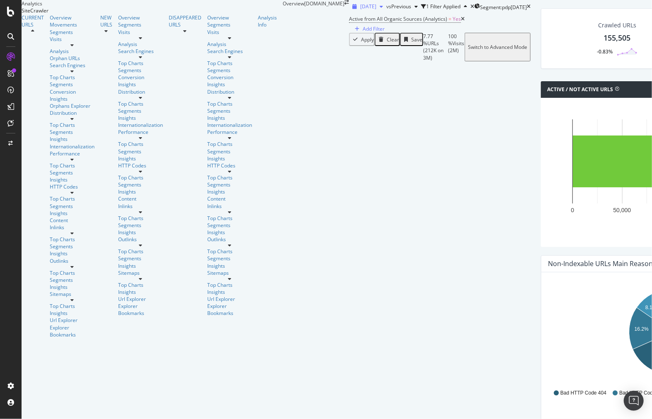
click at [360, 10] on span "[DATE]" at bounding box center [368, 6] width 16 height 7
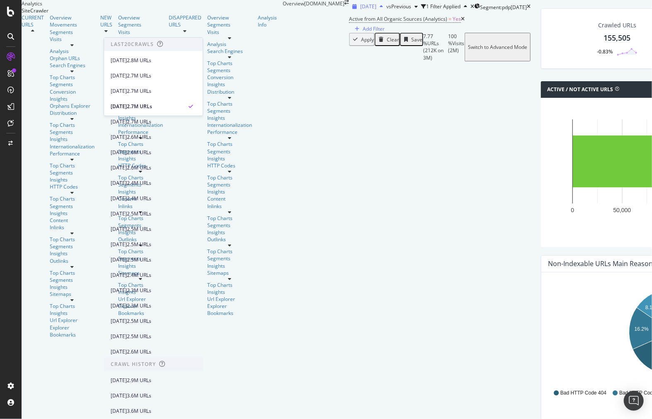
click at [360, 10] on span "[DATE]" at bounding box center [368, 6] width 16 height 7
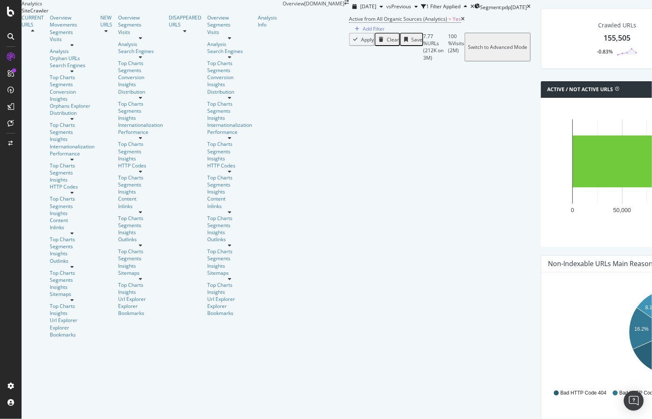
click at [349, 33] on div "Active from All Organic Sources (Analytics) = Yes Add Filter" at bounding box center [440, 22] width 182 height 19
click at [349, 22] on span "Active from All Organic Sources (Analytics)" at bounding box center [398, 18] width 98 height 7
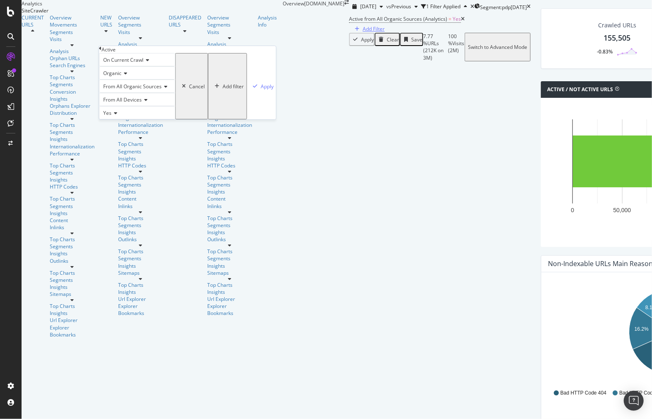
click at [351, 32] on div "Add Filter" at bounding box center [367, 28] width 33 height 7
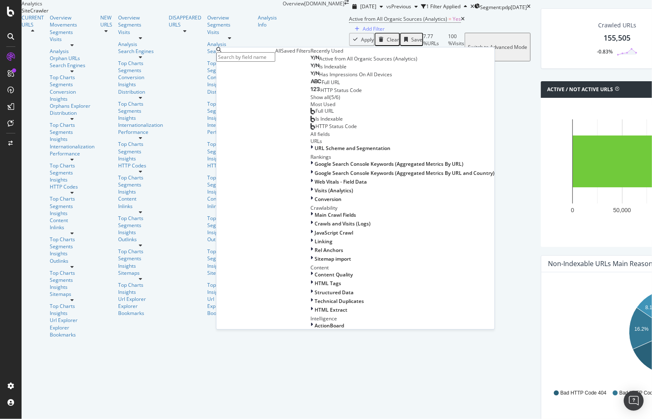
click at [349, 25] on span "Active from All Organic Sources (Analytics) = Yes" at bounding box center [407, 19] width 116 height 12
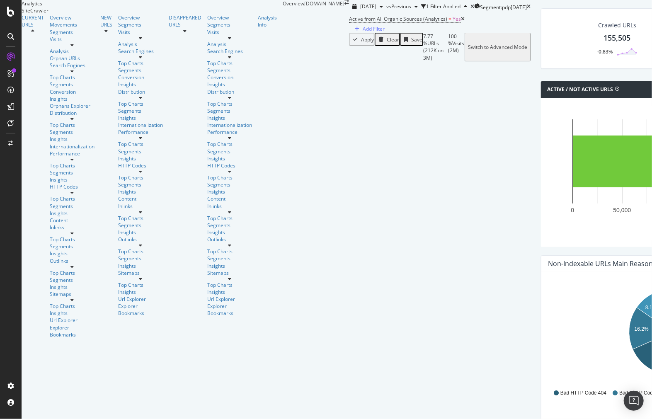
click at [461, 22] on icon at bounding box center [463, 19] width 4 height 5
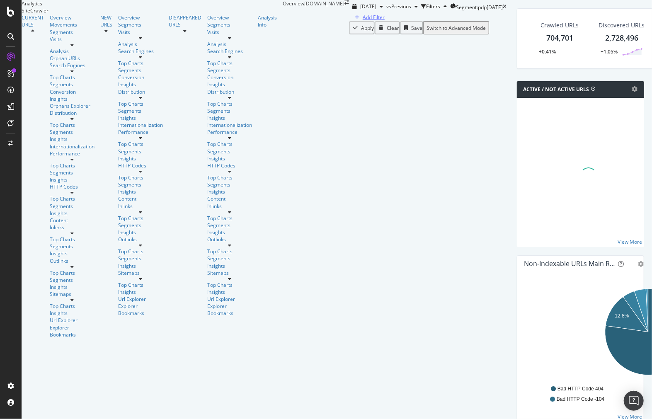
click at [363, 21] on div "Add Filter" at bounding box center [374, 17] width 22 height 7
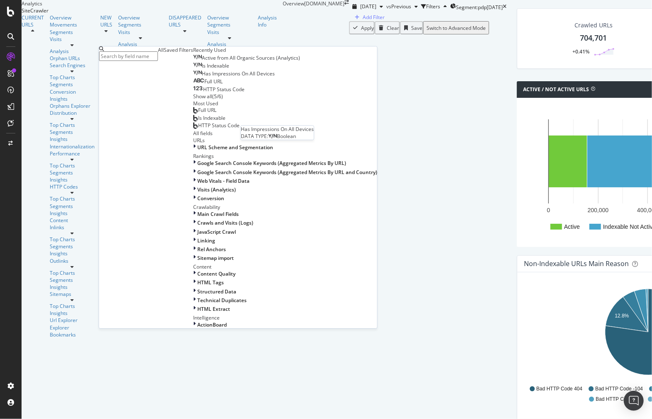
click at [218, 77] on div "Has Impressions On All Devices" at bounding box center [234, 73] width 82 height 7
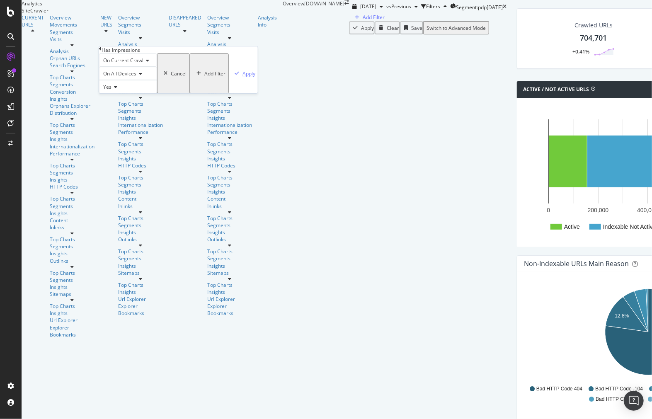
click at [242, 77] on div "Apply" at bounding box center [248, 73] width 13 height 7
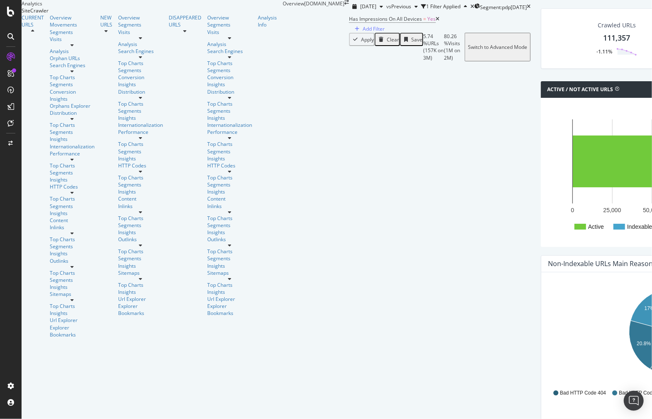
click at [436, 22] on icon at bounding box center [438, 19] width 4 height 5
click at [349, 33] on div "Has Impressions On All Devices = Yes Add Filter" at bounding box center [440, 22] width 182 height 19
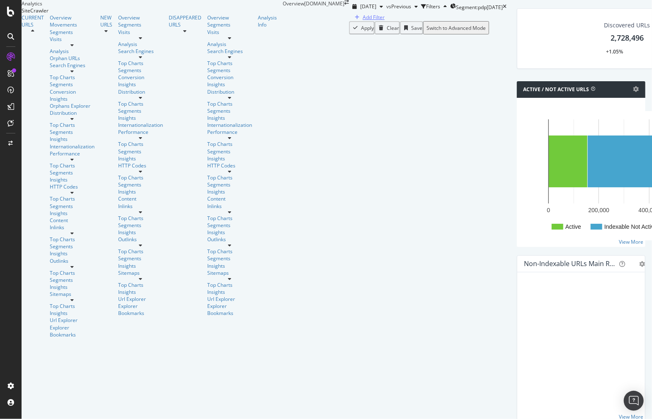
click at [363, 21] on div "Add Filter" at bounding box center [374, 17] width 22 height 7
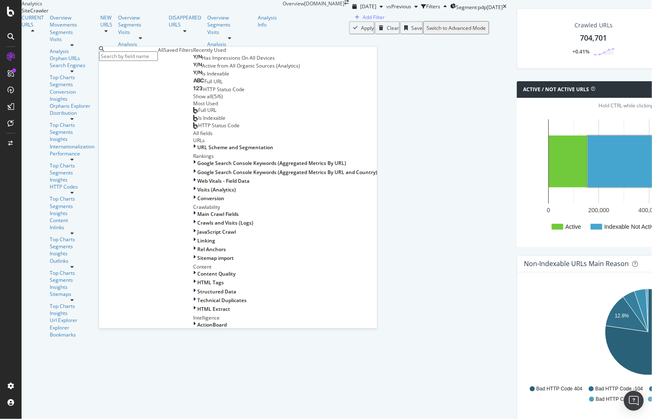
click at [193, 93] on div "HTTP Status Code" at bounding box center [218, 89] width 51 height 7
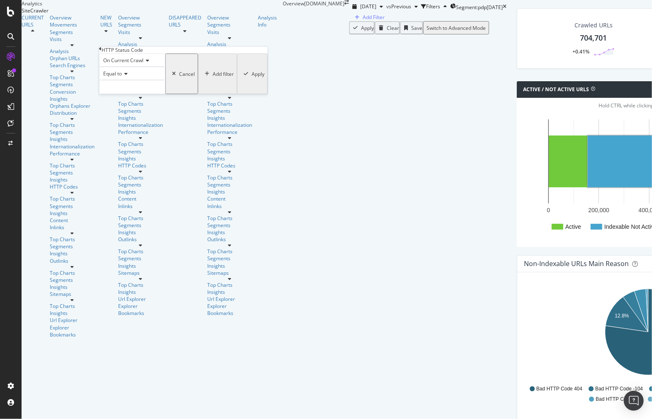
click at [167, 94] on div "On Current Crawl Equal to Cancel Add filter Apply" at bounding box center [183, 73] width 169 height 41
click at [156, 94] on input "number" at bounding box center [132, 87] width 66 height 14
click at [163, 102] on span "2,390,321 URLS" at bounding box center [145, 98] width 35 height 7
type input "200"
click at [251, 78] on div "Apply" at bounding box center [257, 73] width 13 height 7
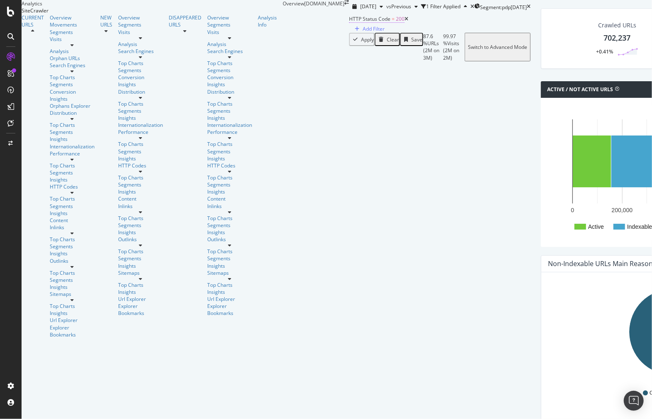
click at [349, 22] on span "HTTP Status Code" at bounding box center [369, 18] width 41 height 7
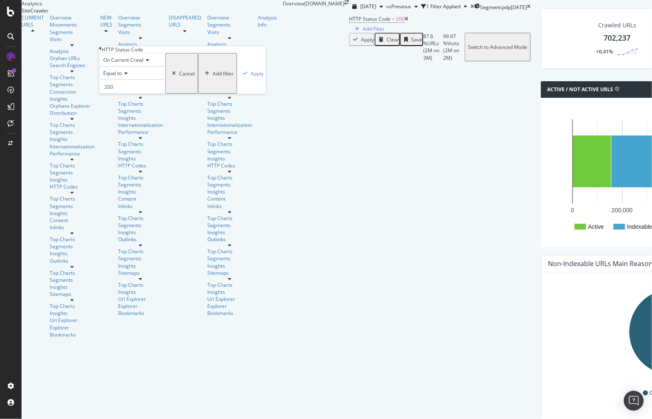
click at [349, 33] on div "HTTP Status Code = 200 Add Filter" at bounding box center [440, 22] width 182 height 19
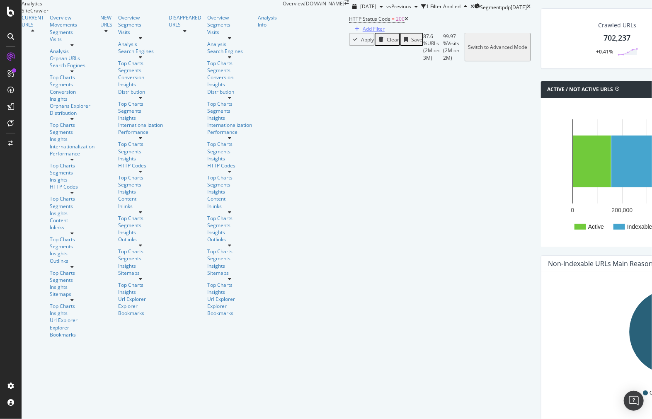
click at [351, 32] on div "button" at bounding box center [356, 29] width 11 height 5
click at [405, 22] on icon at bounding box center [407, 19] width 4 height 5
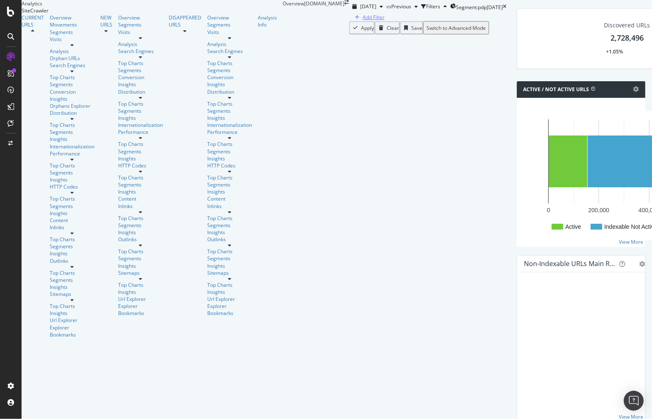
click at [363, 21] on div "Add Filter" at bounding box center [374, 17] width 22 height 7
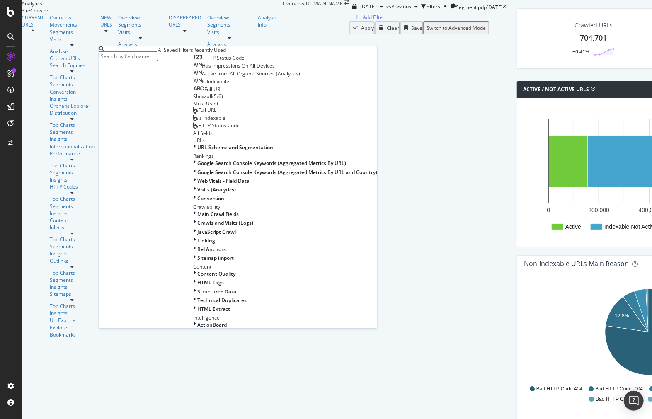
click at [193, 100] on div "Show all" at bounding box center [202, 96] width 19 height 7
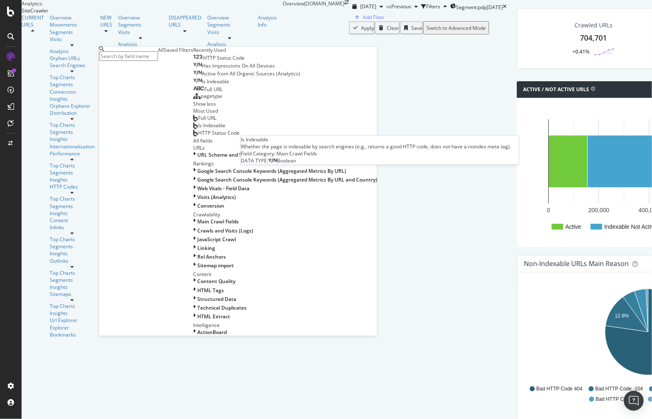
click at [193, 85] on div "Is Indexable" at bounding box center [211, 81] width 36 height 7
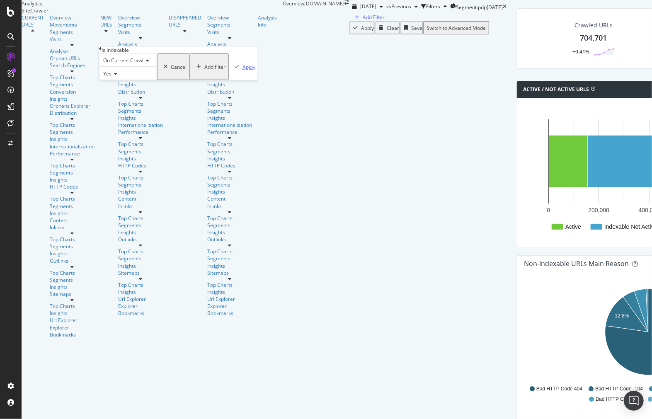
click at [242, 70] on div "Apply" at bounding box center [248, 66] width 13 height 7
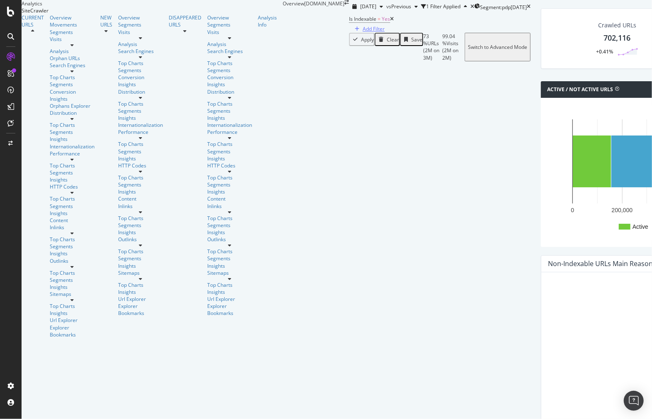
click at [363, 32] on div "Add Filter" at bounding box center [374, 28] width 22 height 7
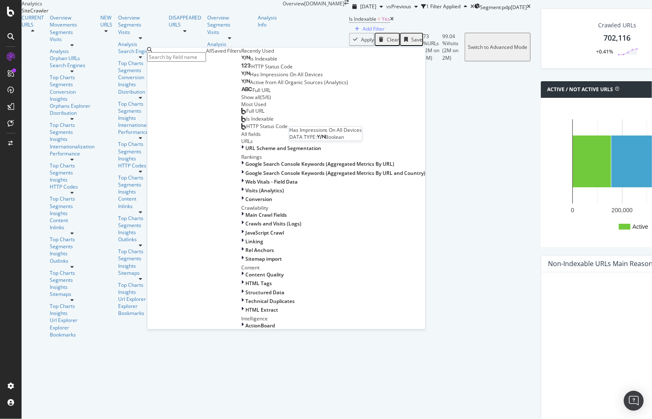
click at [244, 78] on div "Has Impressions On All Devices" at bounding box center [282, 74] width 82 height 7
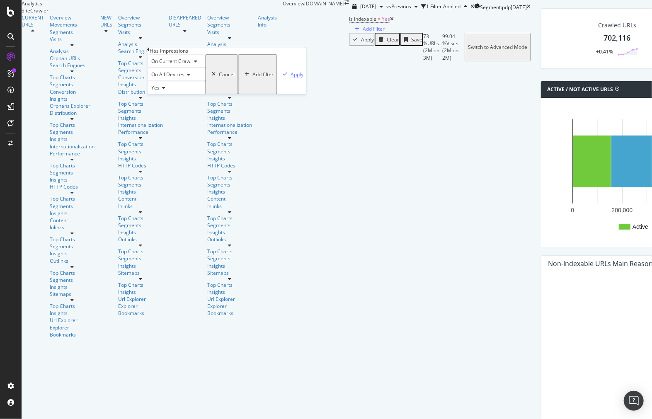
click at [291, 78] on div "Apply" at bounding box center [297, 74] width 13 height 7
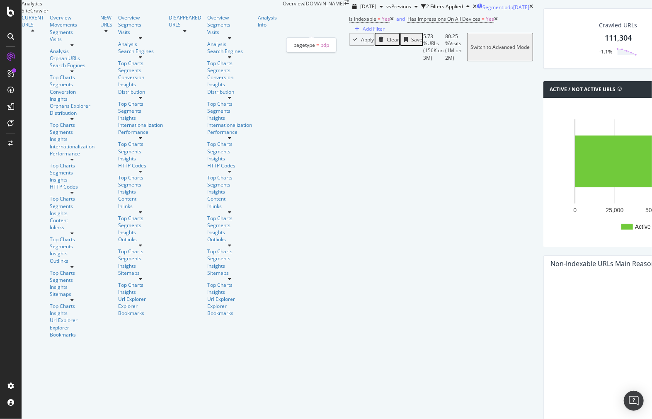
click at [482, 11] on span "Segment: pdp" at bounding box center [497, 7] width 31 height 7
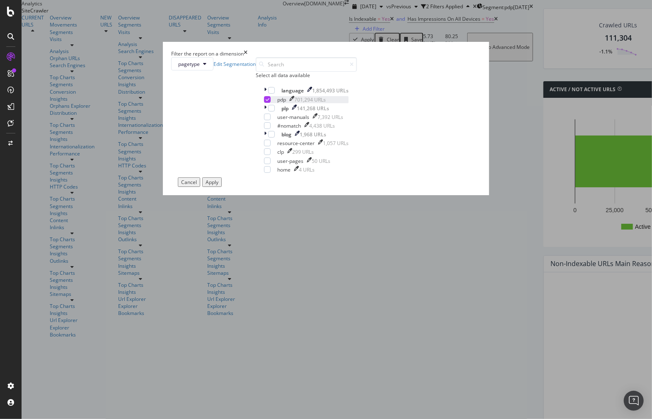
click at [266, 102] on icon "modal" at bounding box center [268, 99] width 4 height 4
click at [268, 94] on div "modal" at bounding box center [271, 90] width 7 height 7
click at [218, 186] on div "Apply" at bounding box center [212, 182] width 13 height 7
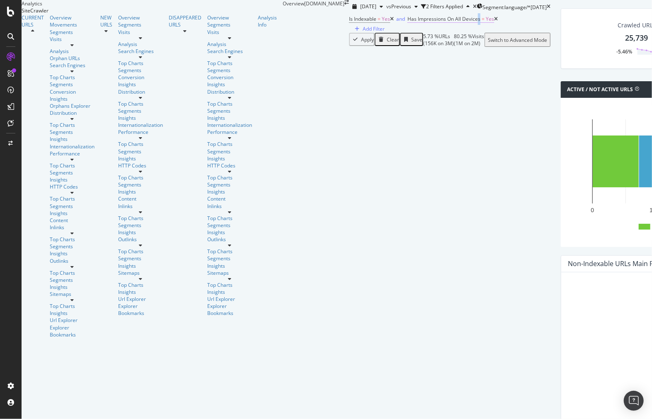
click at [407, 23] on span "Has Impressions On All Devices = Yes" at bounding box center [450, 18] width 87 height 7
click at [349, 33] on div "Is Indexable = Yes and Has Impressions On All Devices = Yes Add Filter" at bounding box center [449, 22] width 201 height 19
click at [407, 22] on span "Has Impressions On All Devices" at bounding box center [443, 18] width 73 height 7
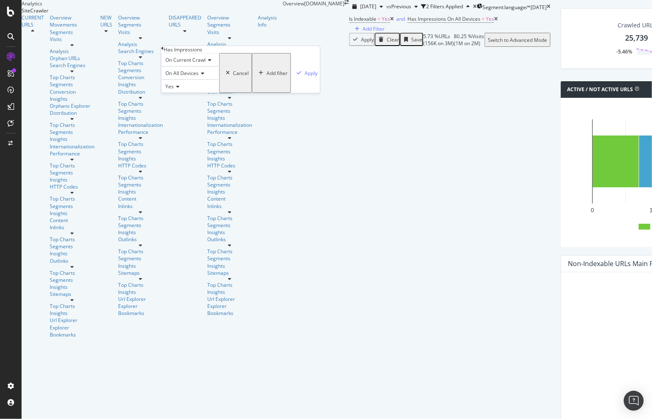
click at [196, 63] on span "On Current Crawl" at bounding box center [185, 59] width 40 height 7
click at [261, 76] on div "On Current Crawl On Current Crawl On Compared Crawl Diff Between Crawls On All …" at bounding box center [240, 73] width 159 height 40
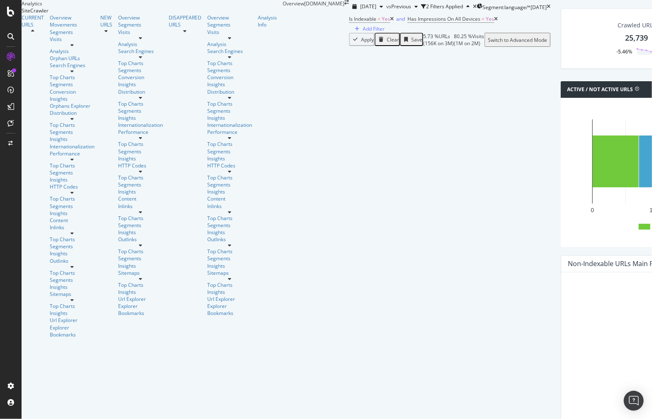
click at [349, 47] on div "Apply Clear Save 5.73 % URLs ( 156K on 3M ) 80.25 % Visits ( 1M on 2M ) Switch …" at bounding box center [449, 40] width 201 height 14
click at [360, 10] on span "[DATE]" at bounding box center [368, 6] width 16 height 7
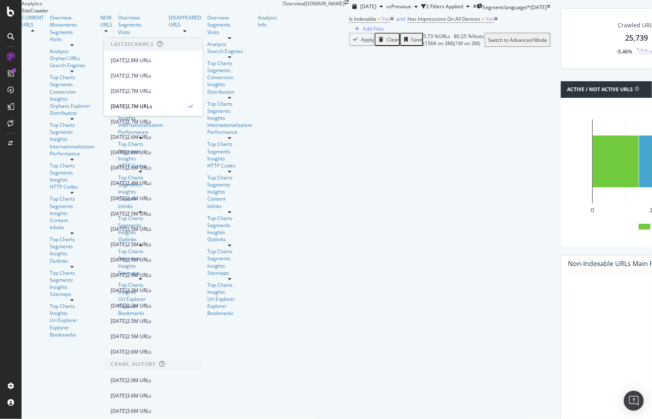
click at [133, 101] on div "[DATE] 2.7M URLs" at bounding box center [153, 106] width 99 height 12
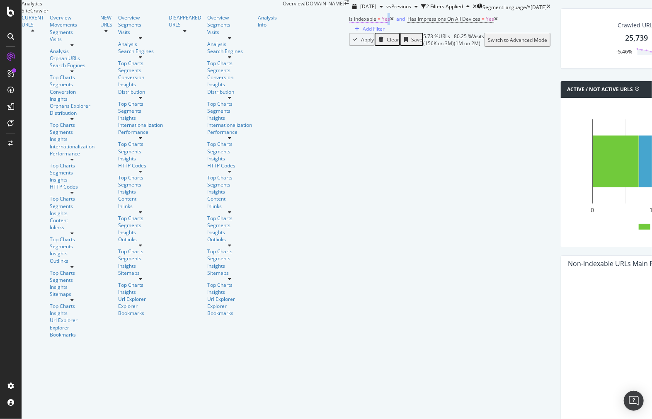
click at [382, 22] on span "Yes" at bounding box center [386, 18] width 8 height 7
click at [242, 70] on div "Apply" at bounding box center [248, 66] width 13 height 7
click at [390, 22] on icon at bounding box center [392, 19] width 4 height 5
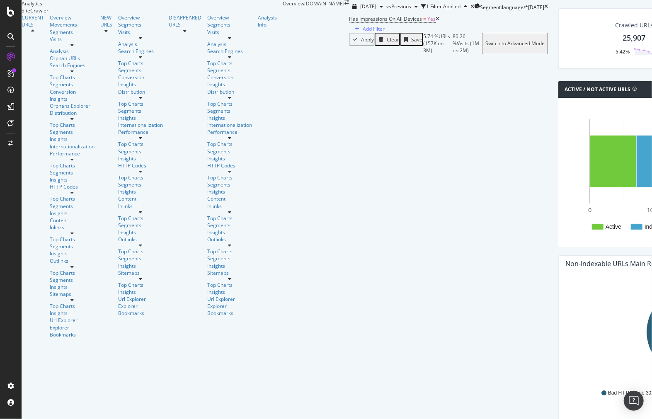
click at [436, 22] on icon at bounding box center [438, 19] width 4 height 5
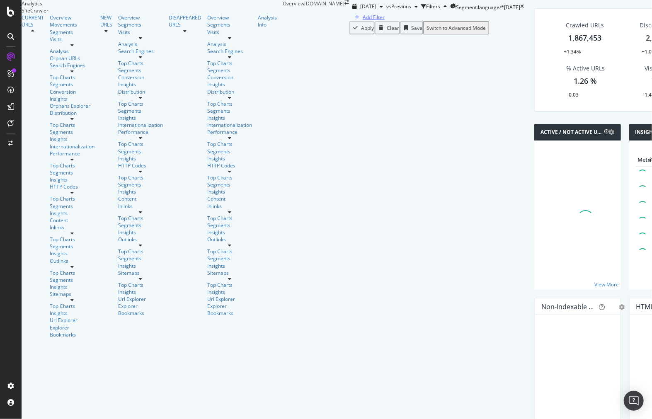
click at [363, 21] on div "Add Filter" at bounding box center [374, 17] width 22 height 7
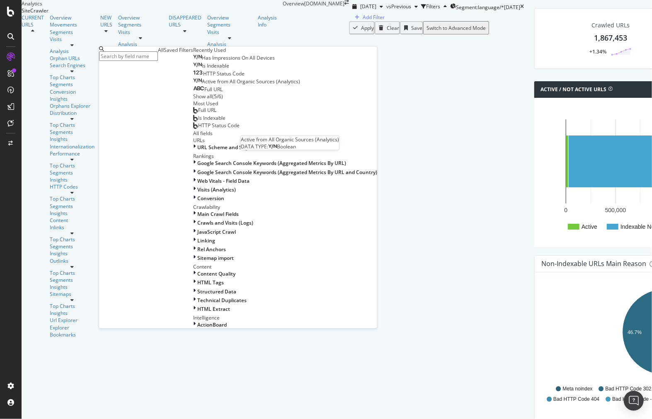
click at [202, 85] on span "Active from All Organic Sources (Analytics)" at bounding box center [251, 81] width 98 height 7
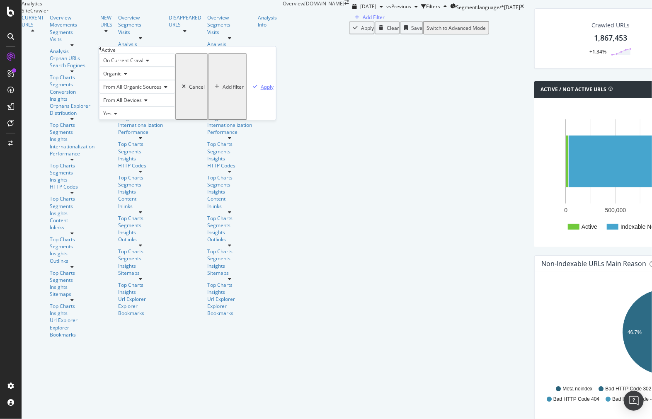
click at [261, 90] on div "Apply" at bounding box center [267, 86] width 13 height 7
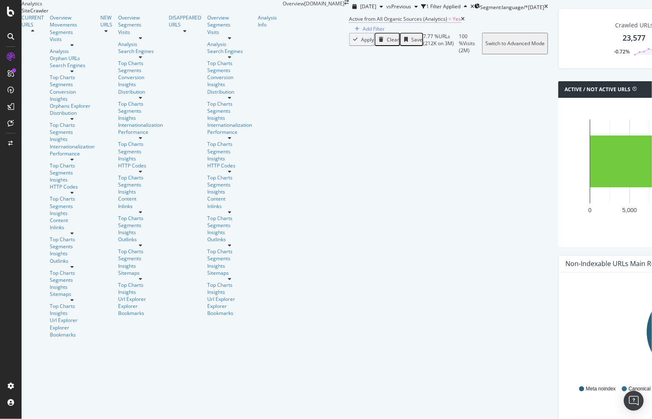
click at [349, 22] on span "Active from All Organic Sources (Analytics)" at bounding box center [398, 18] width 98 height 7
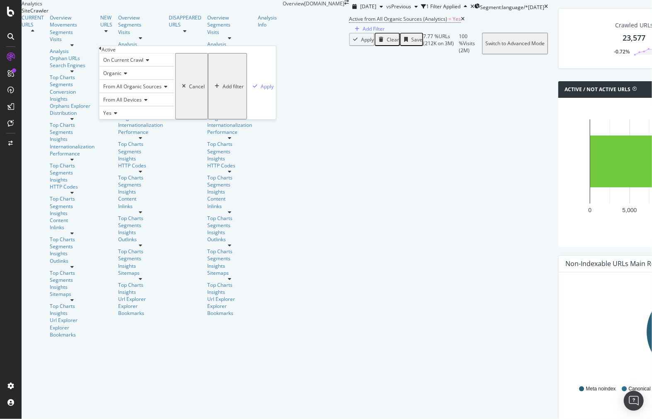
click at [115, 103] on span "From All Devices" at bounding box center [122, 99] width 39 height 7
click at [122, 90] on span "From All Organic Sources" at bounding box center [132, 86] width 58 height 7
click at [121, 77] on span "Organic" at bounding box center [112, 73] width 18 height 7
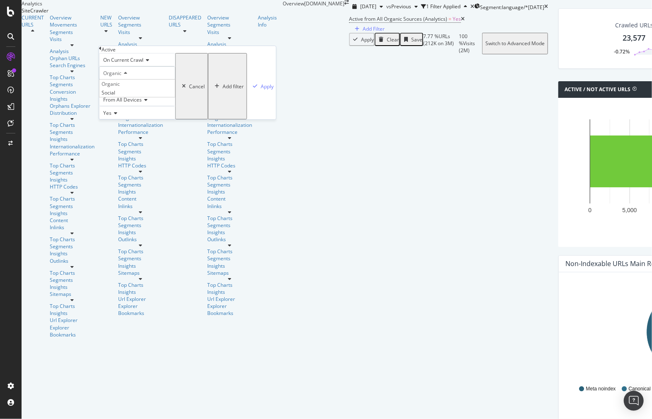
click at [121, 77] on span "Organic" at bounding box center [112, 73] width 18 height 7
click at [125, 66] on div "On Current Crawl" at bounding box center [137, 59] width 76 height 13
click at [111, 116] on span "Yes" at bounding box center [107, 112] width 8 height 7
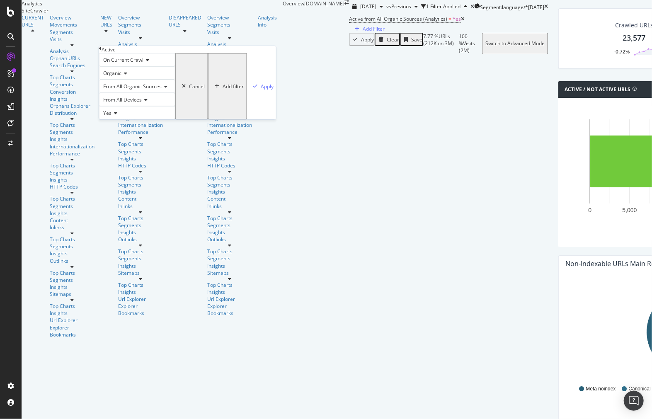
click at [349, 54] on div "Apply Clear Save 7.77 % URLs ( 212K on 3M ) 100 % Visits ( 2M ) Switch to Advan…" at bounding box center [448, 43] width 199 height 21
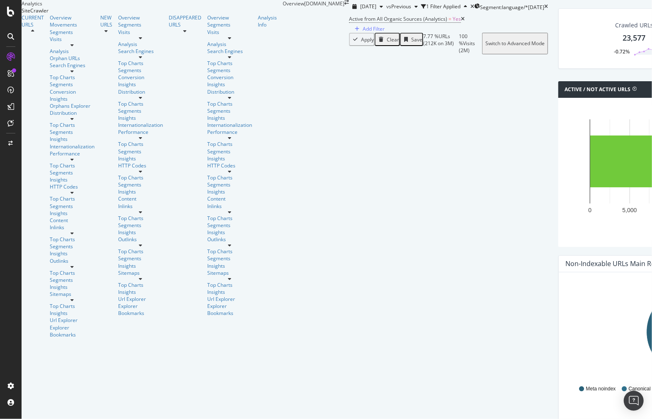
click at [461, 22] on icon at bounding box center [463, 19] width 4 height 5
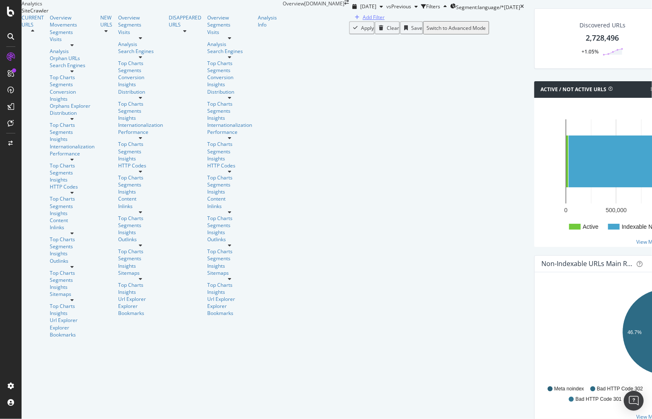
click at [363, 21] on div "Add Filter" at bounding box center [374, 17] width 22 height 7
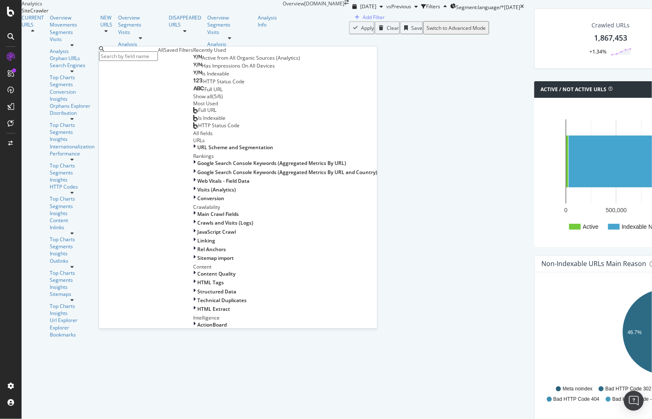
click at [193, 100] on div "Show all ( 5 / 6 )" at bounding box center [285, 96] width 184 height 7
click at [193, 100] on div "Show all" at bounding box center [202, 96] width 19 height 7
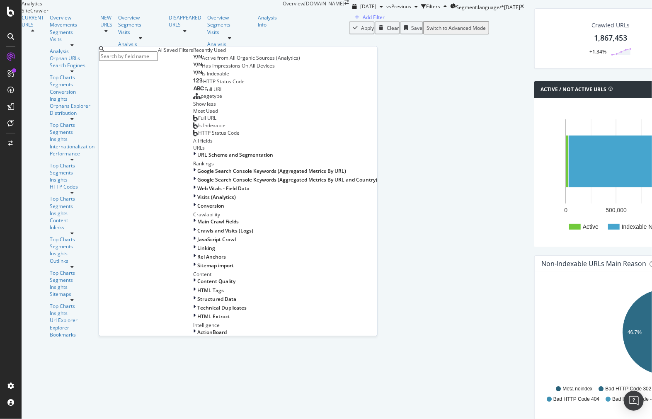
click at [193, 107] on div "Active from All Organic Sources (Analytics) Has Impressions On All Devices Is I…" at bounding box center [285, 80] width 184 height 54
click at [193, 99] on div "pagetype" at bounding box center [207, 96] width 29 height 7
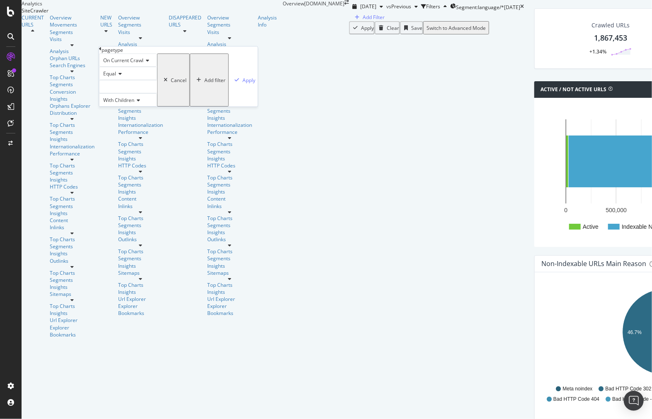
click at [136, 93] on div at bounding box center [128, 86] width 58 height 13
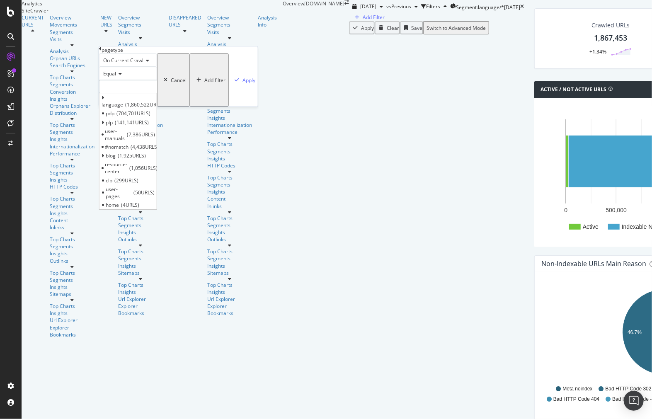
click at [157, 67] on div "On Current Crawl" at bounding box center [128, 59] width 58 height 13
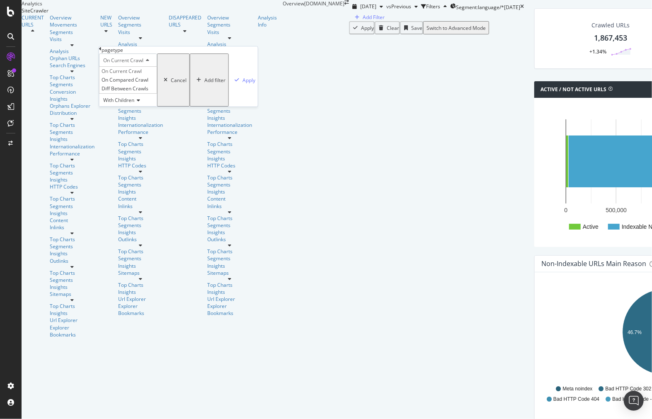
click at [157, 67] on div "On Current Crawl" at bounding box center [128, 59] width 58 height 13
click at [242, 84] on div "Apply" at bounding box center [248, 80] width 13 height 7
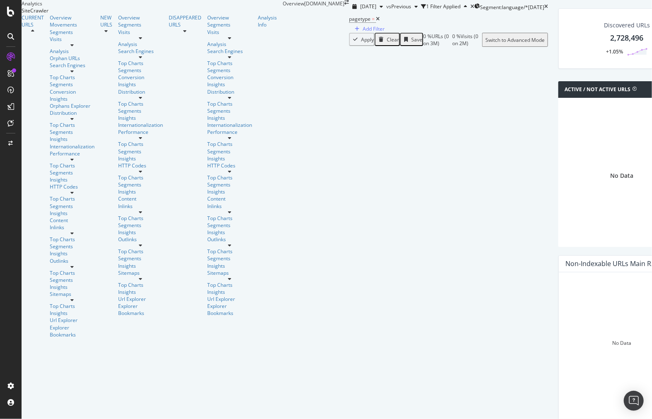
click at [1, 172] on div at bounding box center [11, 214] width 20 height 329
click at [426, 10] on div "1 Filter Applied" at bounding box center [443, 6] width 34 height 7
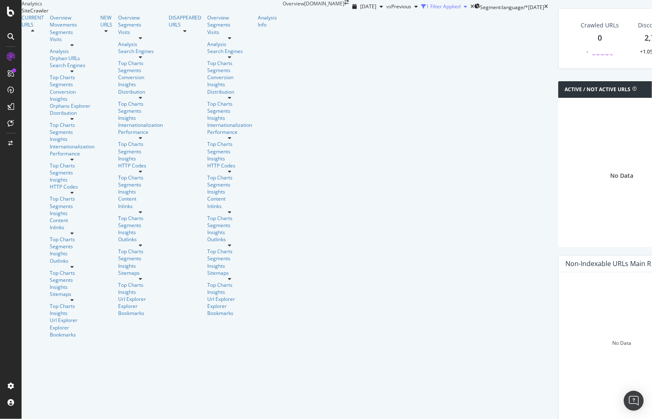
click at [426, 10] on div "1 Filter Applied" at bounding box center [443, 6] width 34 height 7
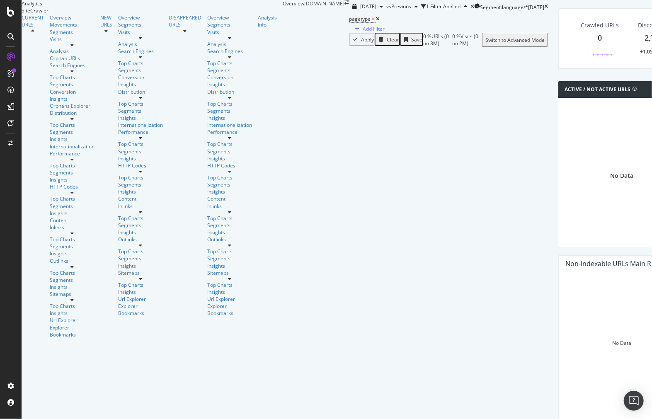
click at [376, 22] on icon at bounding box center [378, 19] width 4 height 5
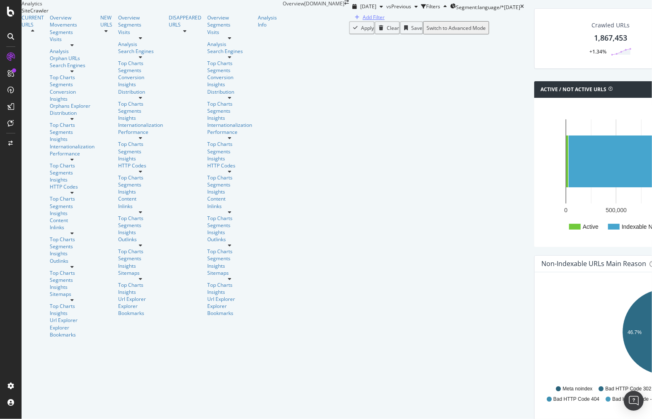
click at [351, 21] on div "Add Filter" at bounding box center [367, 17] width 33 height 7
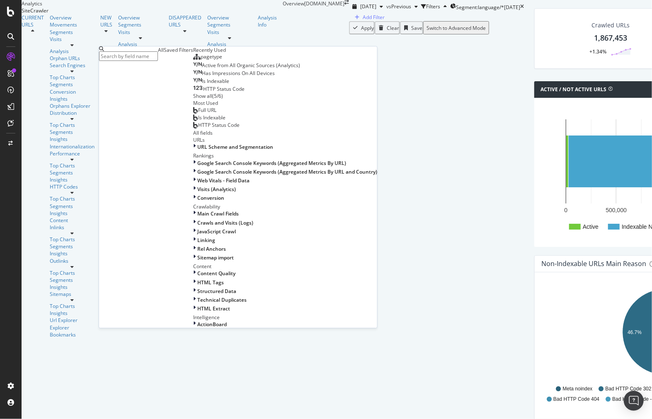
click at [193, 85] on div "Is Indexable" at bounding box center [211, 81] width 36 height 7
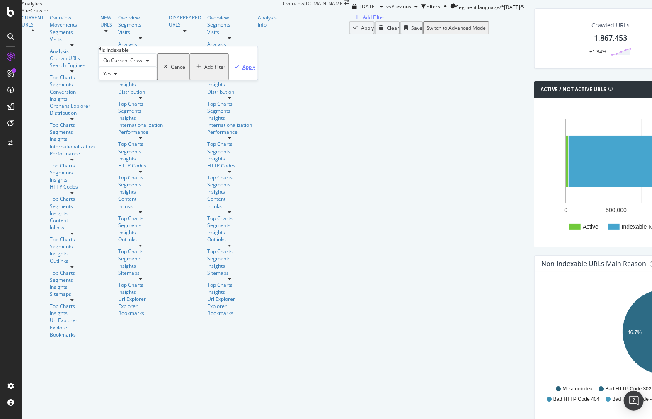
click at [242, 70] on div "Apply" at bounding box center [248, 66] width 13 height 7
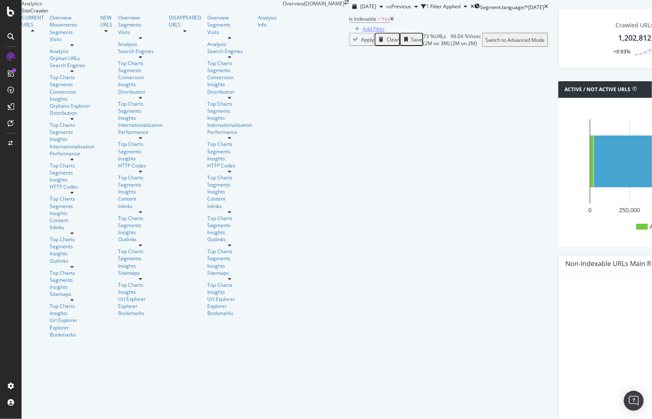
click at [363, 32] on div "Add Filter" at bounding box center [374, 28] width 22 height 7
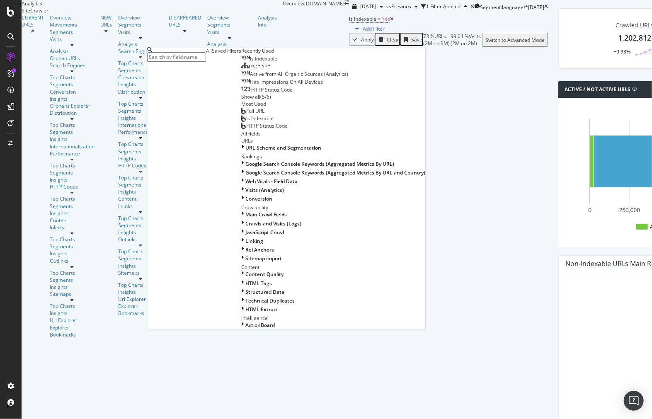
click at [241, 78] on div "Active from All Organic Sources (Analytics)" at bounding box center [294, 74] width 107 height 7
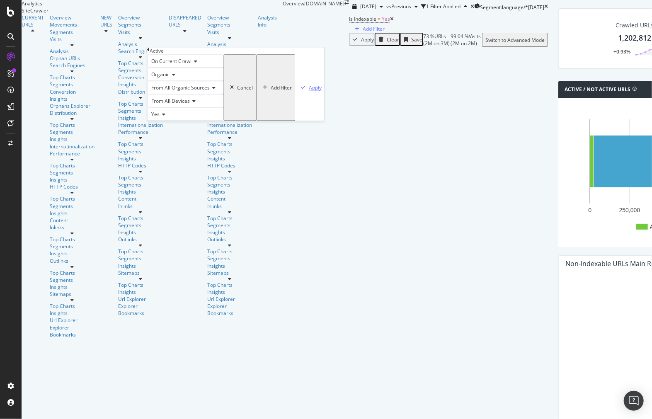
click at [309, 91] on div "Apply" at bounding box center [315, 87] width 13 height 7
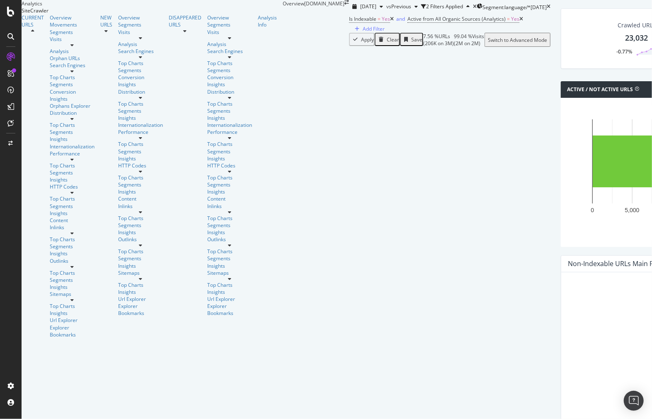
click at [390, 22] on icon at bounding box center [392, 19] width 4 height 5
click at [349, 22] on span "Active from All Organic Sources (Analytics)" at bounding box center [398, 18] width 98 height 7
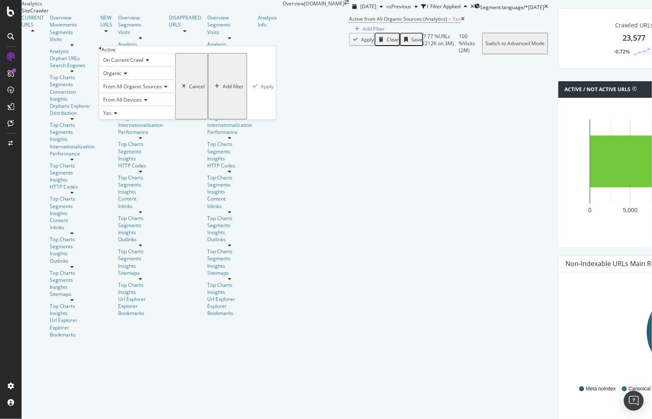
click at [127, 76] on icon at bounding box center [124, 73] width 6 height 5
click at [349, 54] on div "Apply Clear Save 7.77 % URLs ( 212K on 3M ) 100 % Visits ( 2M ) Switch to Advan…" at bounding box center [448, 43] width 199 height 21
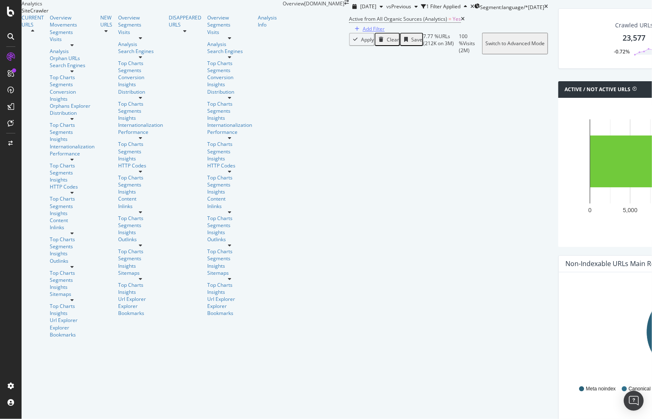
click at [363, 32] on div "Add Filter" at bounding box center [374, 28] width 22 height 7
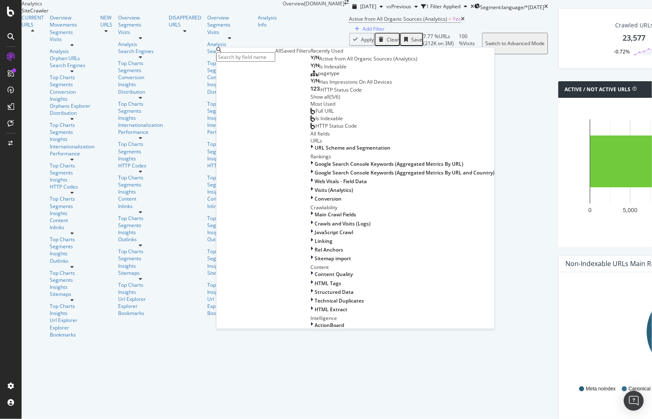
click at [461, 22] on icon at bounding box center [463, 19] width 4 height 5
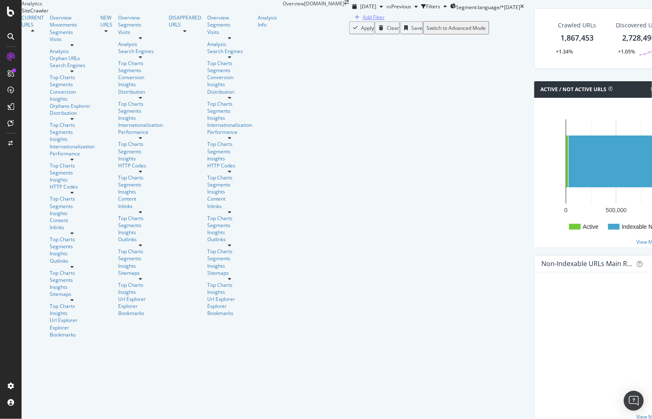
click at [363, 21] on div "Add Filter" at bounding box center [374, 17] width 22 height 7
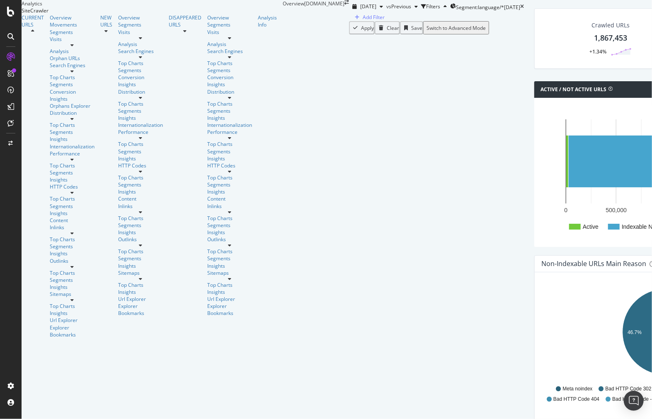
click at [349, 21] on div "Add Filter" at bounding box center [436, 17] width 175 height 8
click at [450, 13] on div "Segment: language/* [DATE]" at bounding box center [485, 6] width 70 height 12
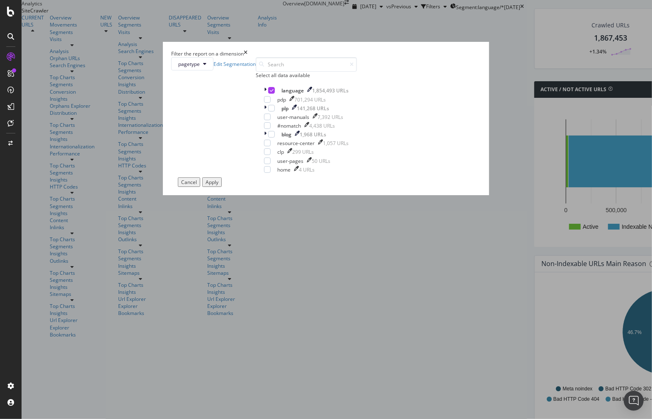
click at [218, 186] on div "Apply" at bounding box center [212, 182] width 13 height 7
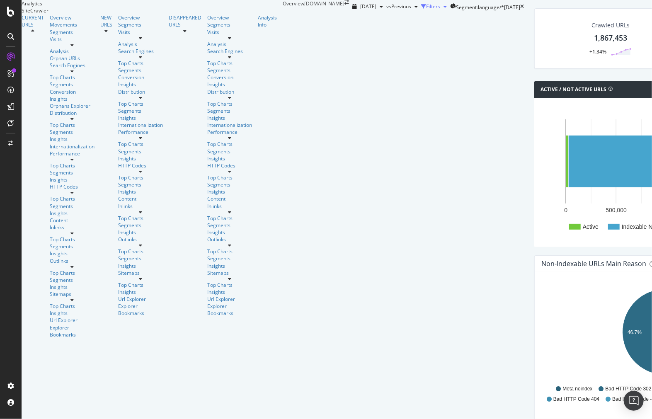
click at [421, 13] on div "Filters" at bounding box center [435, 6] width 29 height 12
click at [349, 21] on div "Add Filter" at bounding box center [436, 17] width 175 height 8
click at [363, 21] on div "Add Filter" at bounding box center [374, 17] width 22 height 7
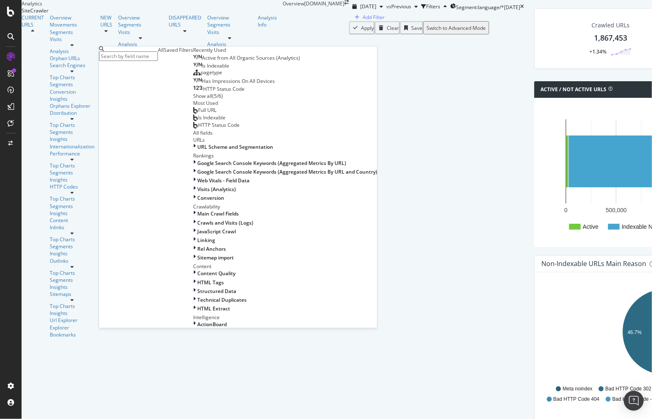
scroll to position [46, 0]
click at [193, 121] on div "Is Indexable" at bounding box center [209, 117] width 32 height 7
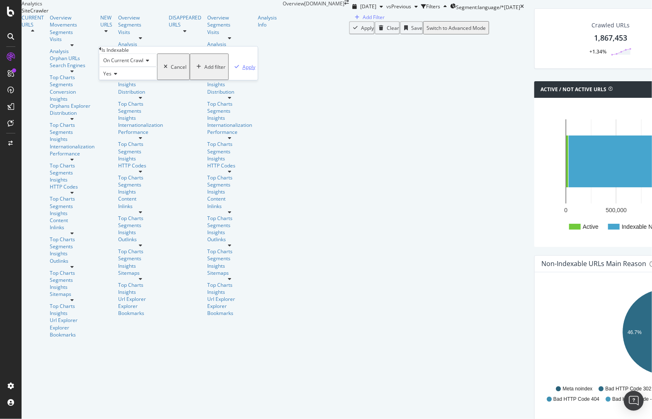
click at [242, 70] on div "Apply" at bounding box center [248, 66] width 13 height 7
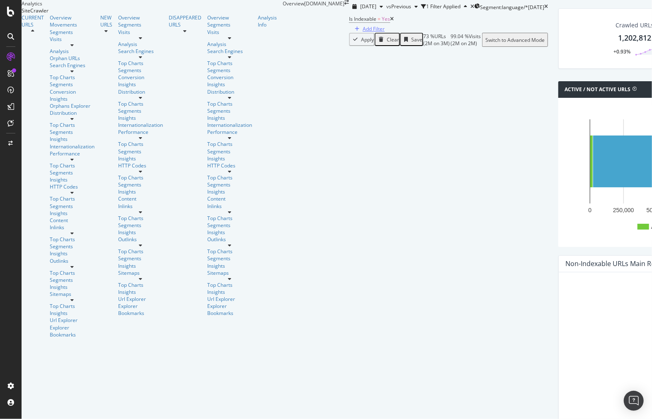
click at [363, 32] on div "Add Filter" at bounding box center [374, 28] width 22 height 7
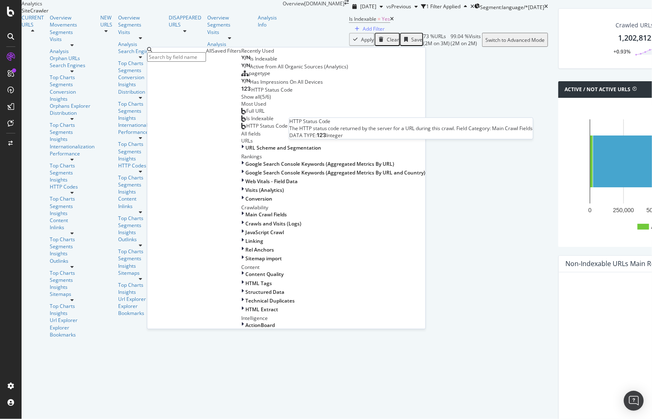
scroll to position [46, 0]
click at [246, 122] on div "Is Indexable" at bounding box center [259, 118] width 27 height 7
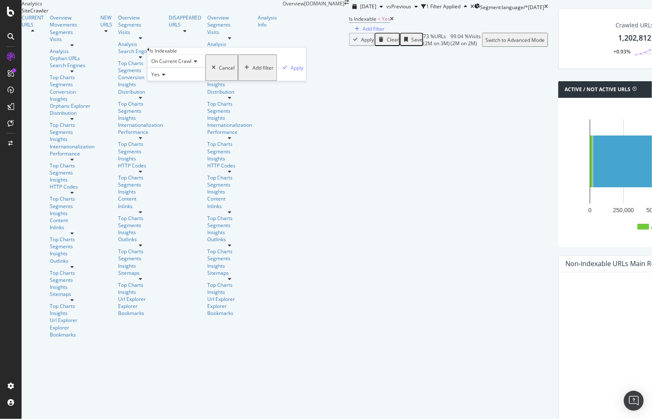
click at [162, 81] on div "On Current Crawl Yes Cancel Add filter Apply" at bounding box center [226, 67] width 159 height 27
click at [219, 71] on div "Cancel" at bounding box center [227, 67] width 16 height 7
click at [363, 32] on div "Add Filter" at bounding box center [374, 28] width 22 height 7
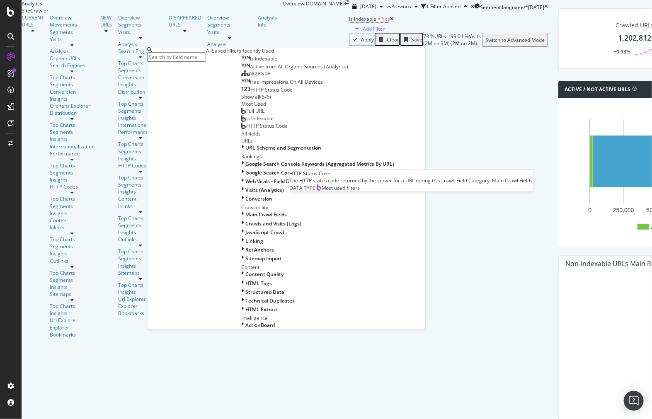
click at [246, 129] on span "HTTP Status Code" at bounding box center [266, 125] width 41 height 7
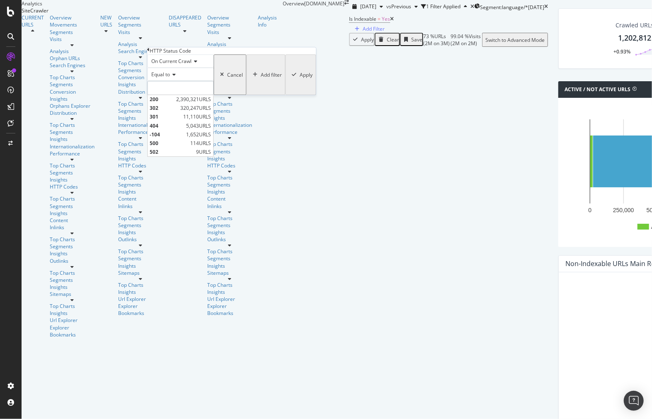
click at [202, 95] on input "number" at bounding box center [180, 88] width 66 height 14
click at [178, 112] on span "302" at bounding box center [164, 108] width 29 height 7
type input "302"
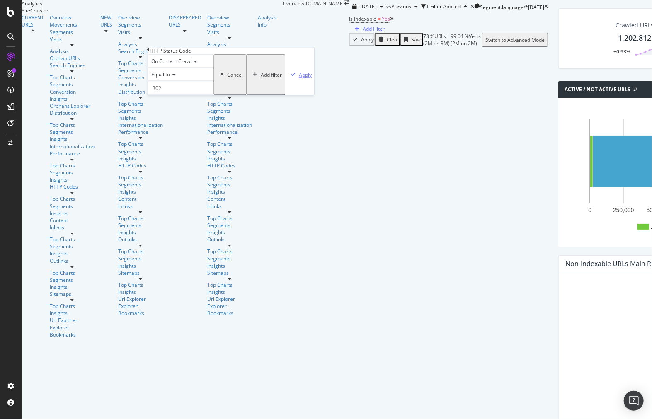
click at [288, 77] on div "button" at bounding box center [293, 74] width 11 height 5
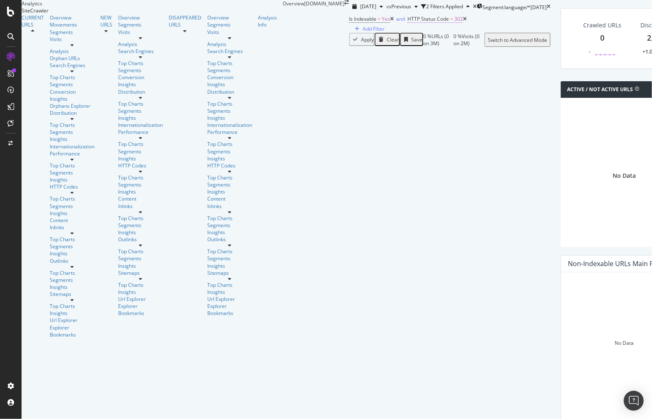
click at [450, 22] on span "=" at bounding box center [451, 18] width 3 height 7
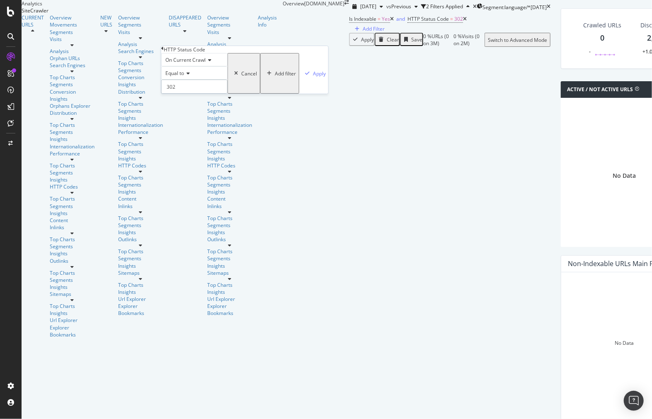
click at [192, 94] on input "302" at bounding box center [194, 87] width 66 height 14
click at [204, 102] on div "200 2,390,321 URLS" at bounding box center [194, 98] width 65 height 9
type input "200"
click at [299, 94] on button "Apply" at bounding box center [313, 73] width 29 height 41
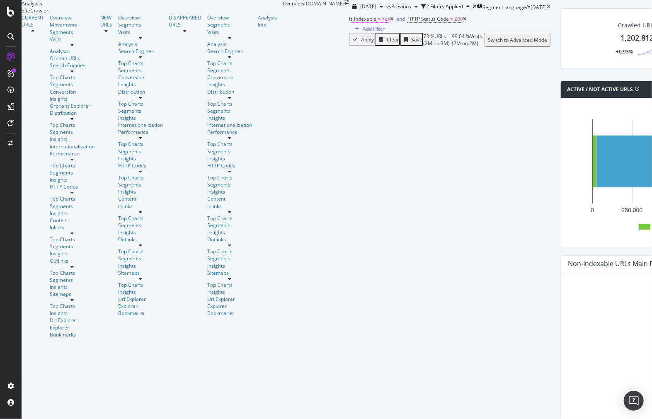
click at [378, 22] on span "=" at bounding box center [379, 18] width 3 height 7
click at [349, 33] on div "Is Indexable = Yes and HTTP Status Code = 200 Add Filter" at bounding box center [449, 22] width 201 height 19
click at [463, 22] on icon at bounding box center [465, 19] width 4 height 5
click at [363, 32] on div "Add Filter" at bounding box center [374, 28] width 22 height 7
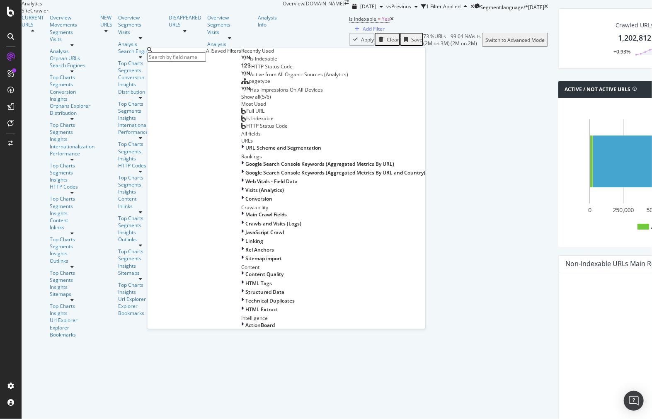
click at [241, 101] on div "Show all" at bounding box center [250, 97] width 19 height 7
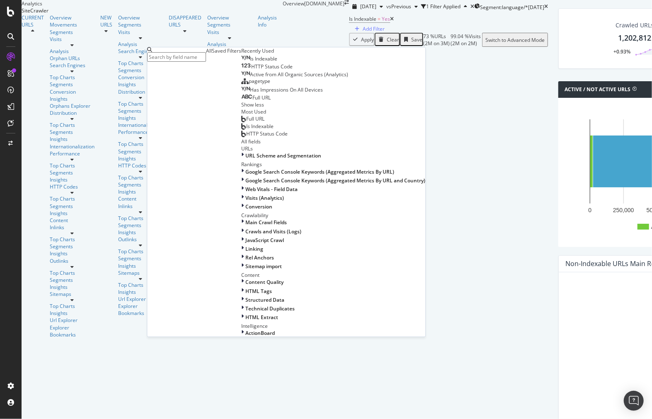
click at [252, 102] on span "Full URL" at bounding box center [261, 98] width 18 height 7
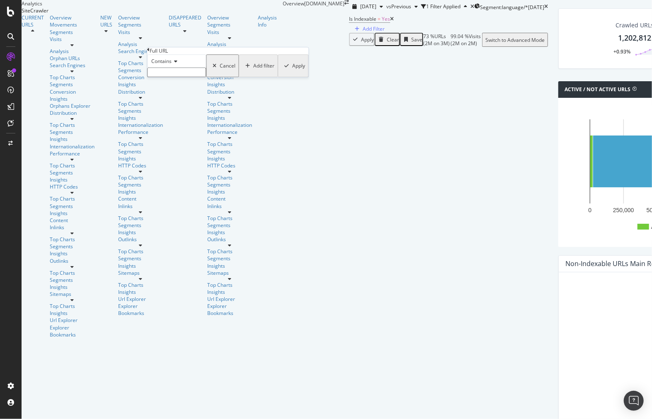
click at [237, 77] on div "Contains Cancel Add filter Apply" at bounding box center [227, 65] width 161 height 23
click at [349, 33] on div "Is Indexable = Yes Add Filter" at bounding box center [448, 22] width 199 height 19
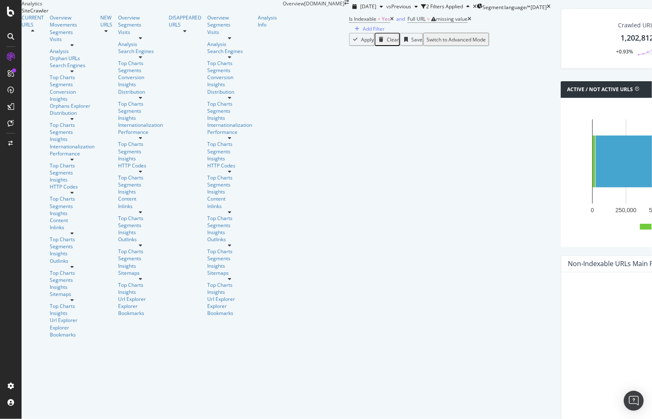
drag, startPoint x: 222, startPoint y: 54, endPoint x: 226, endPoint y: 55, distance: 4.2
click at [468, 22] on icon at bounding box center [470, 19] width 4 height 5
click at [349, 33] on div "Is Indexable = Yes Add Filter" at bounding box center [448, 22] width 199 height 19
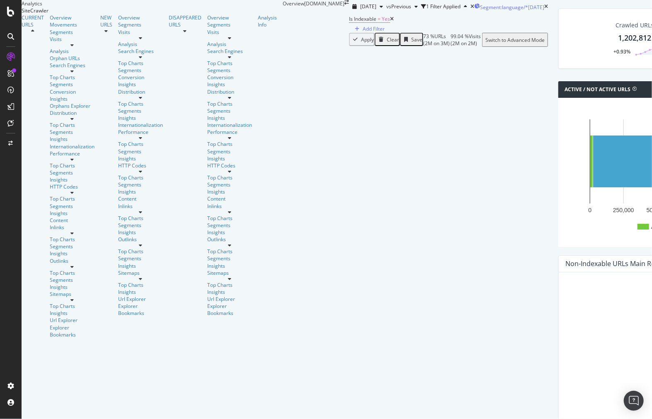
click at [474, 13] on div "Segment: language/* [DATE]" at bounding box center [509, 6] width 70 height 12
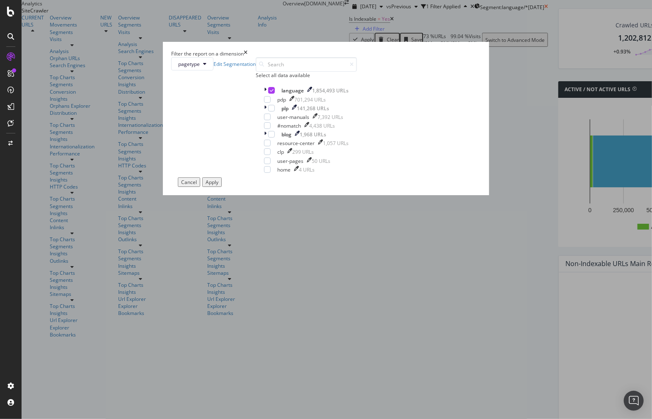
click at [371, 31] on div "Filter the report on a dimension pagetype Edit Segmentation Select all data ava…" at bounding box center [326, 209] width 652 height 419
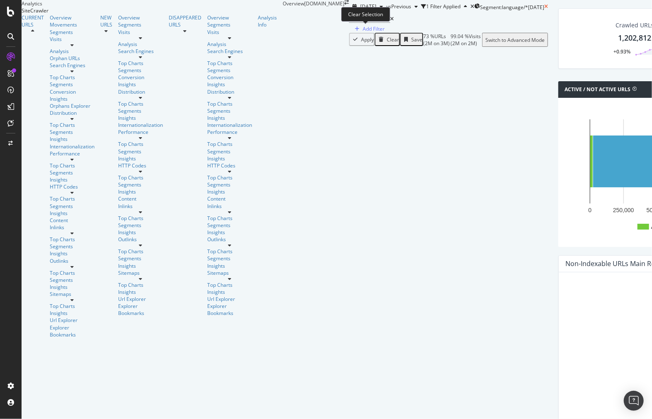
click at [544, 9] on icon at bounding box center [546, 6] width 4 height 5
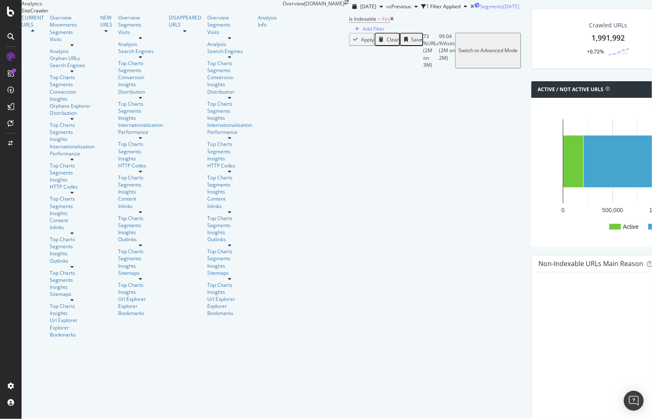
click at [503, 10] on div "[DATE]" at bounding box center [511, 6] width 16 height 7
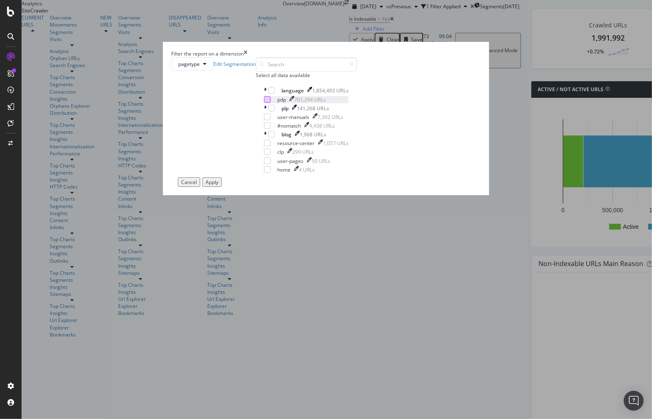
click at [264, 103] on div "modal" at bounding box center [267, 99] width 7 height 7
click at [218, 186] on div "Apply" at bounding box center [212, 182] width 13 height 7
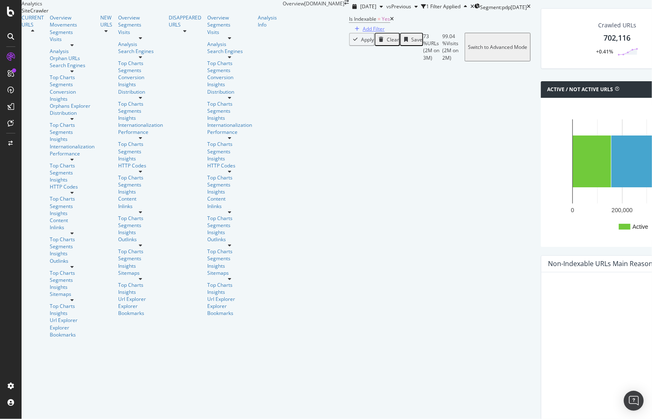
click at [349, 33] on button "Add Filter" at bounding box center [368, 29] width 38 height 8
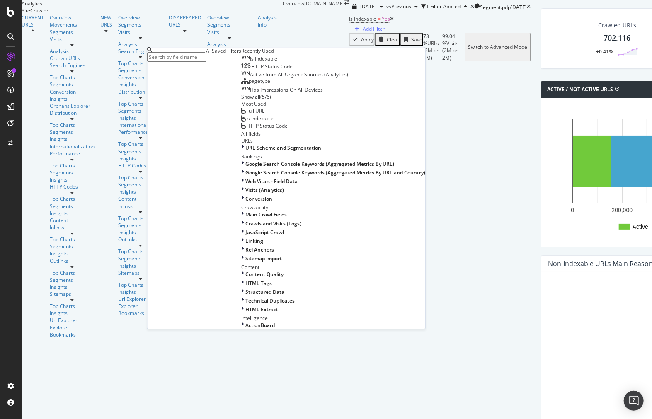
click at [241, 101] on div "Show all" at bounding box center [250, 97] width 19 height 7
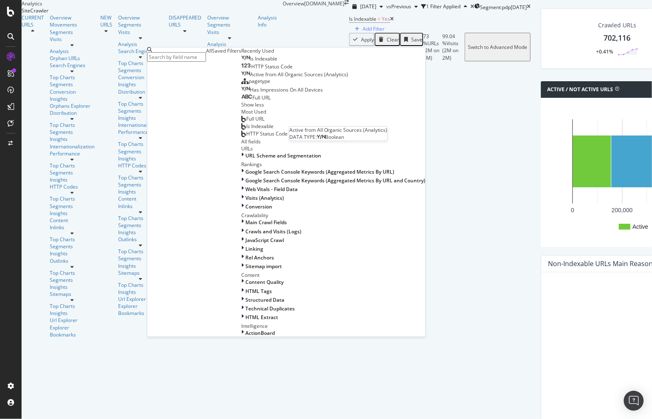
click at [250, 78] on span "Active from All Organic Sources (Analytics)" at bounding box center [299, 74] width 98 height 7
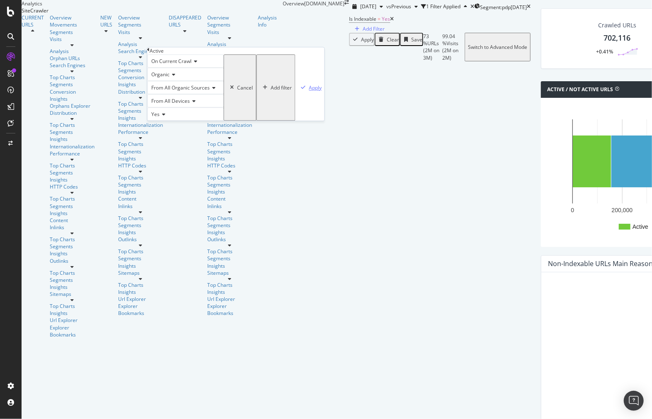
click at [309, 91] on div "Apply" at bounding box center [315, 87] width 13 height 7
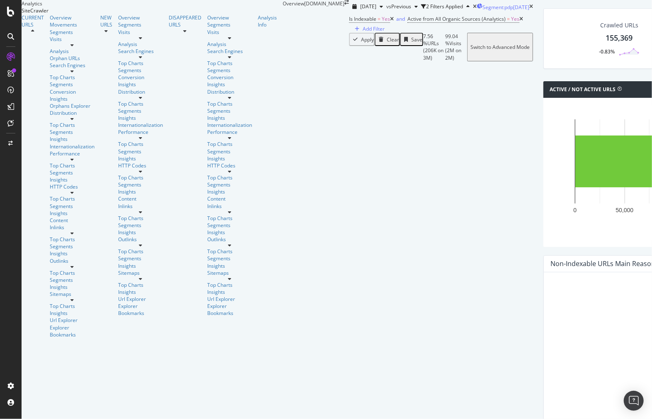
click at [477, 13] on div "Segment: pdp [DATE]" at bounding box center [503, 6] width 53 height 12
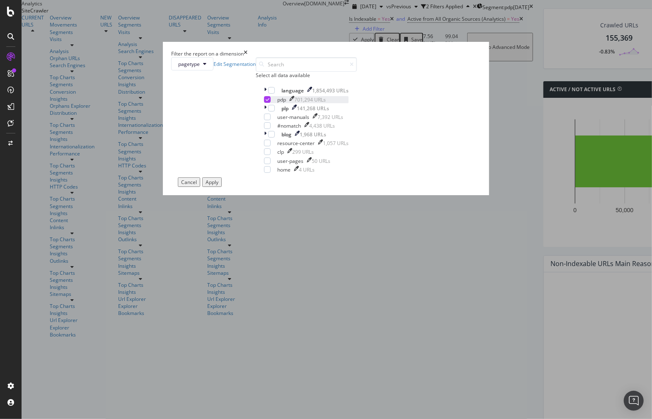
click at [264, 103] on div "modal" at bounding box center [264, 99] width 0 height 7
click at [268, 138] on div "modal" at bounding box center [271, 134] width 7 height 7
click at [270, 136] on icon "modal" at bounding box center [272, 134] width 4 height 4
click at [268, 94] on div "modal" at bounding box center [271, 90] width 7 height 7
click at [218, 186] on div "Apply" at bounding box center [212, 182] width 13 height 7
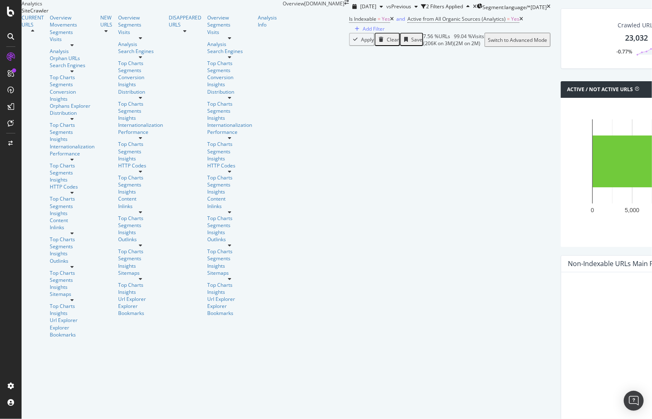
click at [390, 22] on icon at bounding box center [392, 19] width 4 height 5
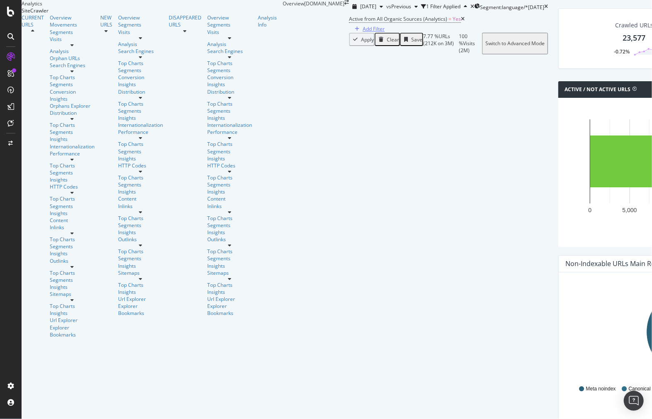
click at [349, 33] on button "Add Filter" at bounding box center [368, 29] width 38 height 8
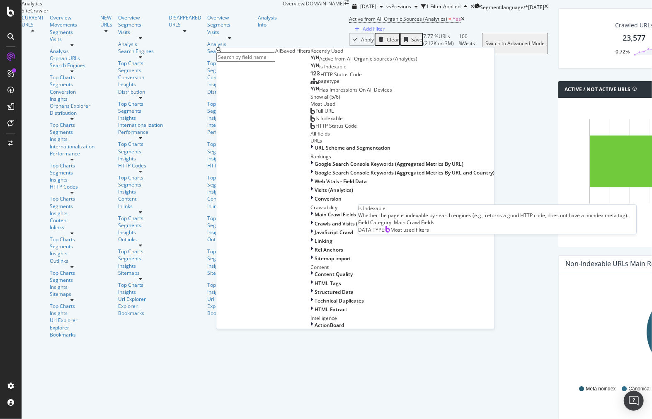
click at [315, 122] on span "Is Indexable" at bounding box center [328, 118] width 27 height 7
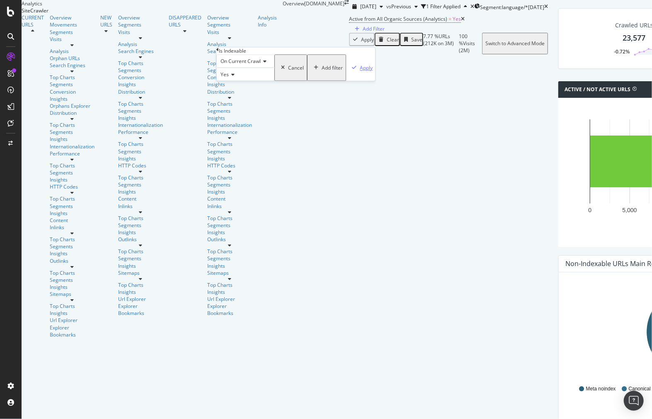
click at [346, 81] on button "Apply" at bounding box center [360, 67] width 29 height 27
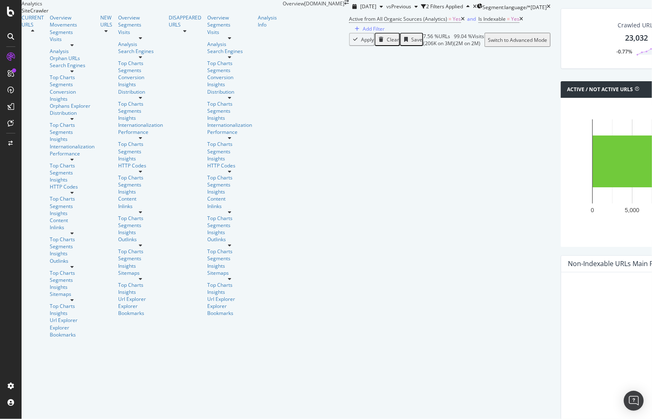
click at [461, 22] on icon at bounding box center [463, 19] width 4 height 5
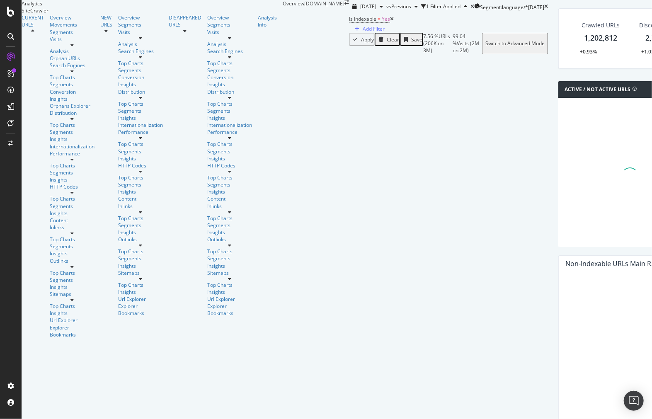
click at [390, 22] on icon at bounding box center [392, 19] width 4 height 5
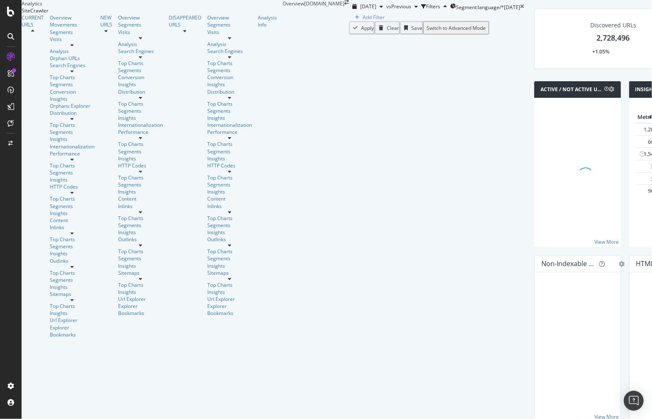
click at [349, 21] on div "Add Filter" at bounding box center [436, 17] width 175 height 8
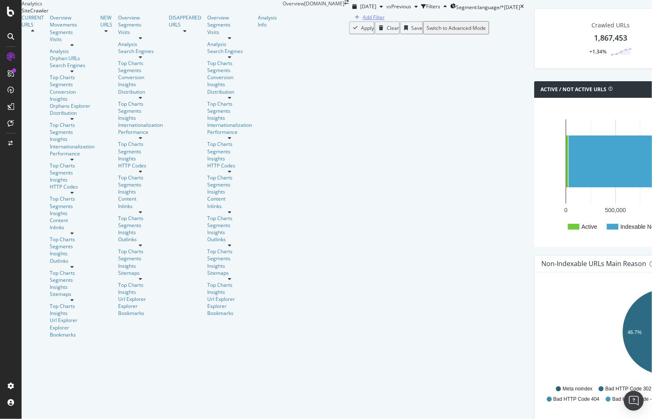
click at [351, 21] on div "Add Filter" at bounding box center [367, 17] width 33 height 7
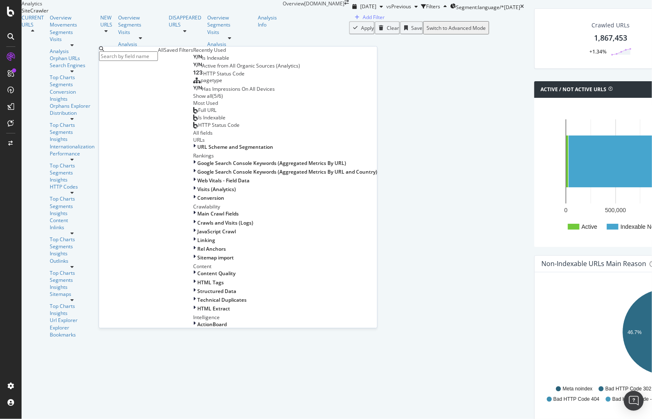
click at [202, 92] on span "Has Impressions On All Devices" at bounding box center [238, 88] width 73 height 7
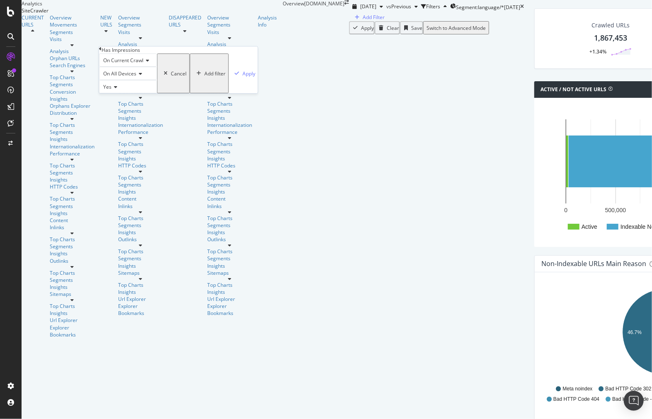
click at [199, 93] on div "On Current Crawl On All Devices Yes Cancel Add filter Apply" at bounding box center [178, 73] width 159 height 40
click at [188, 93] on div "On Current Crawl On All Devices Yes Cancel Add filter Apply" at bounding box center [178, 73] width 159 height 40
click at [242, 77] on div "Apply" at bounding box center [248, 73] width 13 height 7
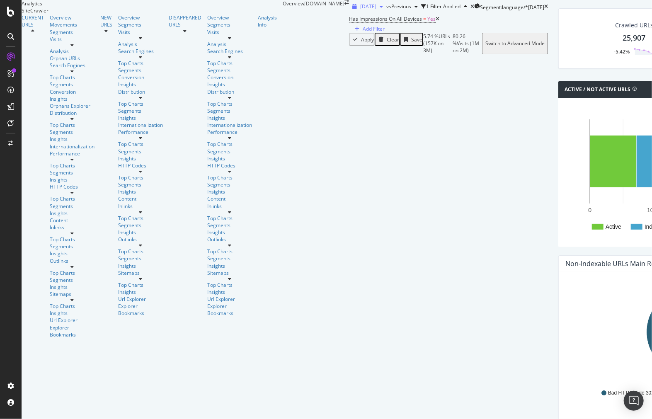
click at [349, 13] on div "[DATE]" at bounding box center [367, 6] width 37 height 12
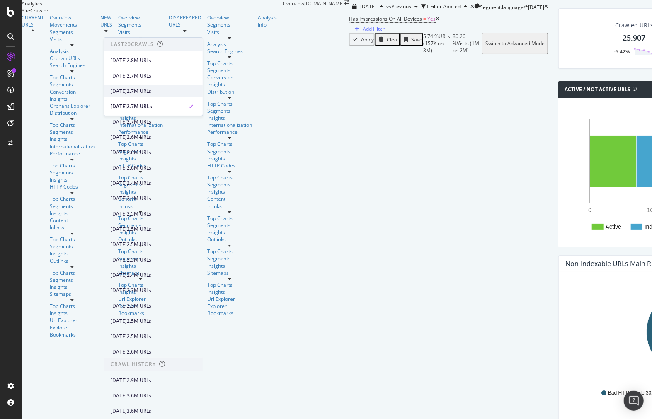
click at [127, 94] on div "[DATE]" at bounding box center [119, 90] width 16 height 7
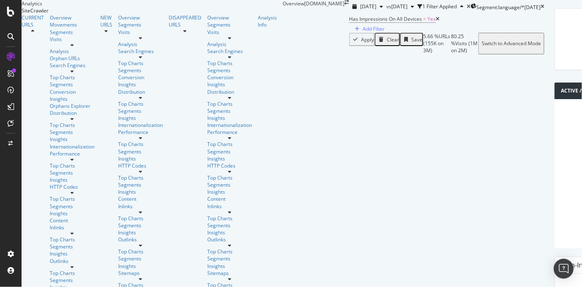
click at [481, 13] on div "[DATE] vs [DATE] 1 Filter Applied Segment: language/* [DATE]" at bounding box center [446, 6] width 195 height 13
